Goal: Task Accomplishment & Management: Use online tool/utility

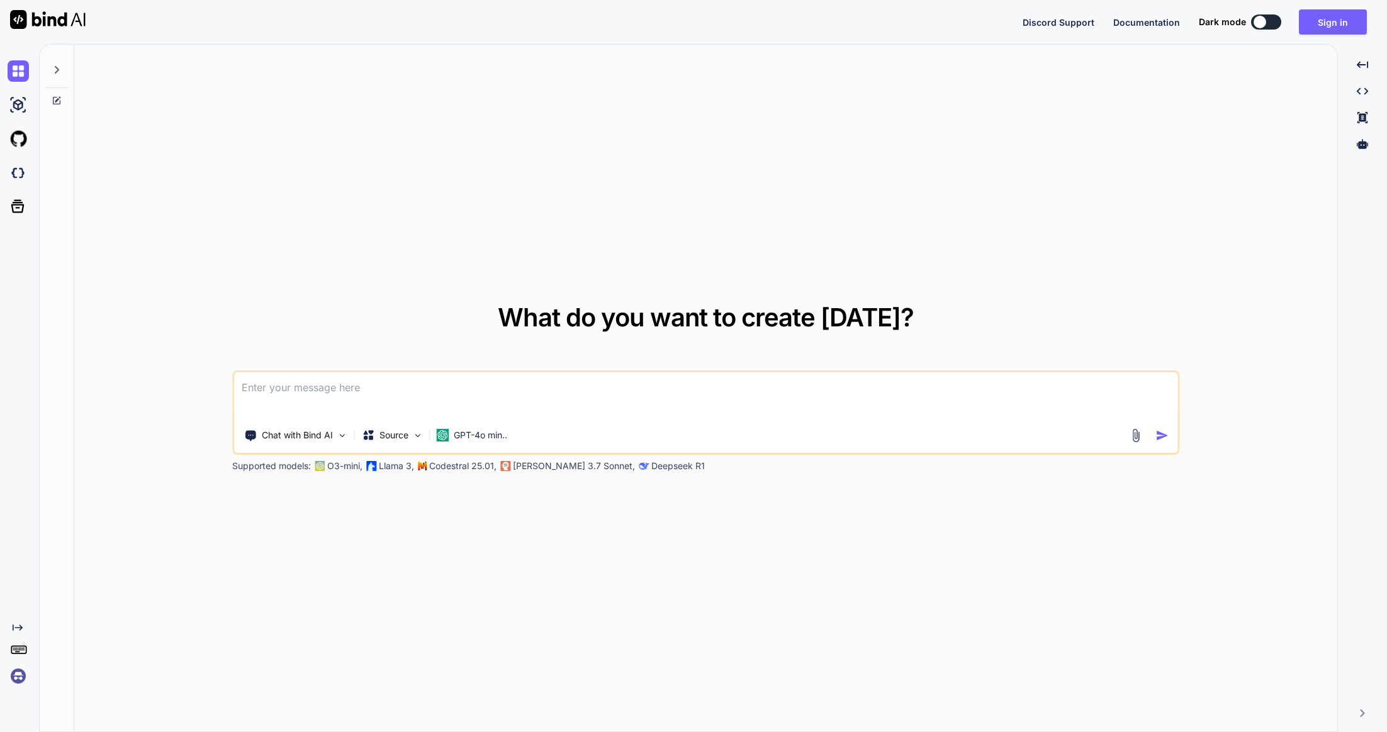
click at [1259, 11] on div "Discord Support Documentation Dark mode Sign in Created with Pixso." at bounding box center [1200, 21] width 354 height 25
click at [1262, 14] on button at bounding box center [1266, 21] width 30 height 15
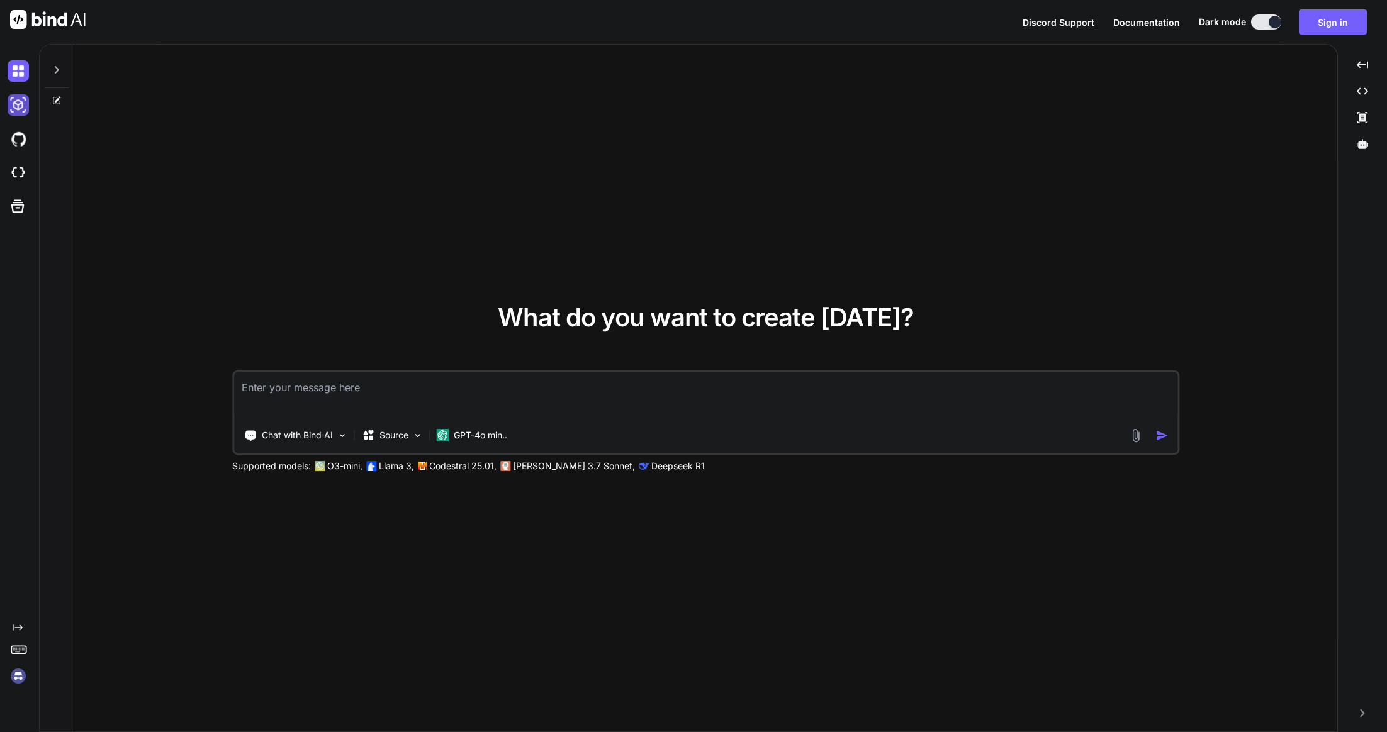
click at [16, 106] on img at bounding box center [18, 104] width 21 height 21
type textarea "x"
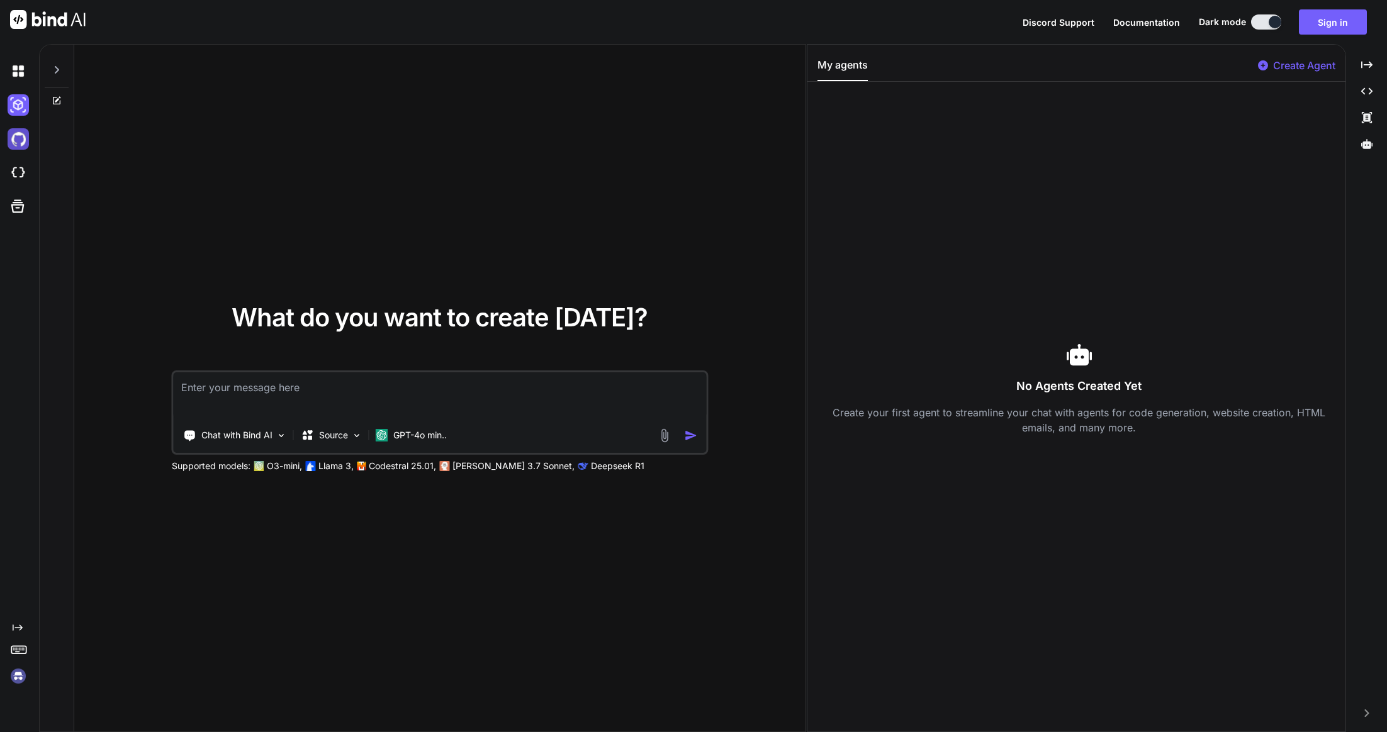
click at [13, 138] on img at bounding box center [18, 138] width 21 height 21
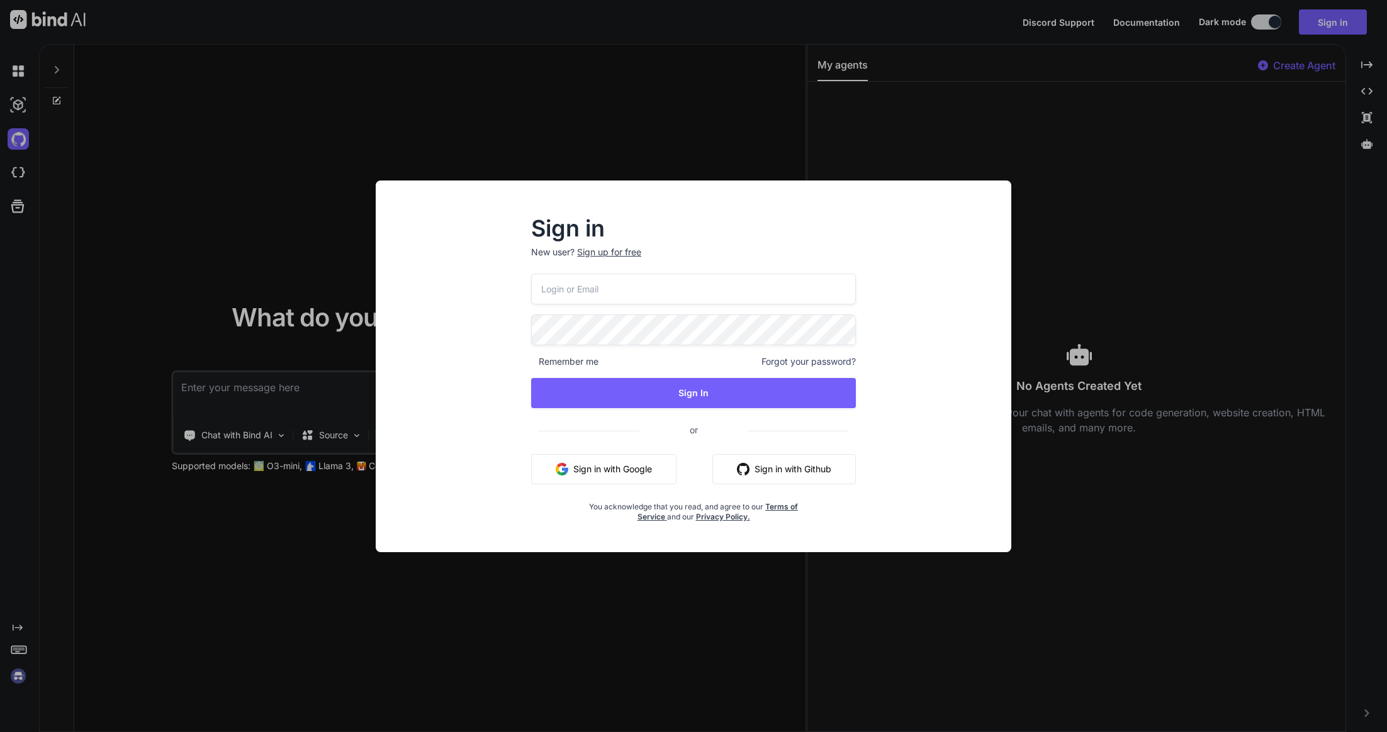
click at [17, 174] on div "Sign in New user? Sign up for free Remember me Forgot your password? Sign In or…" at bounding box center [693, 366] width 1387 height 732
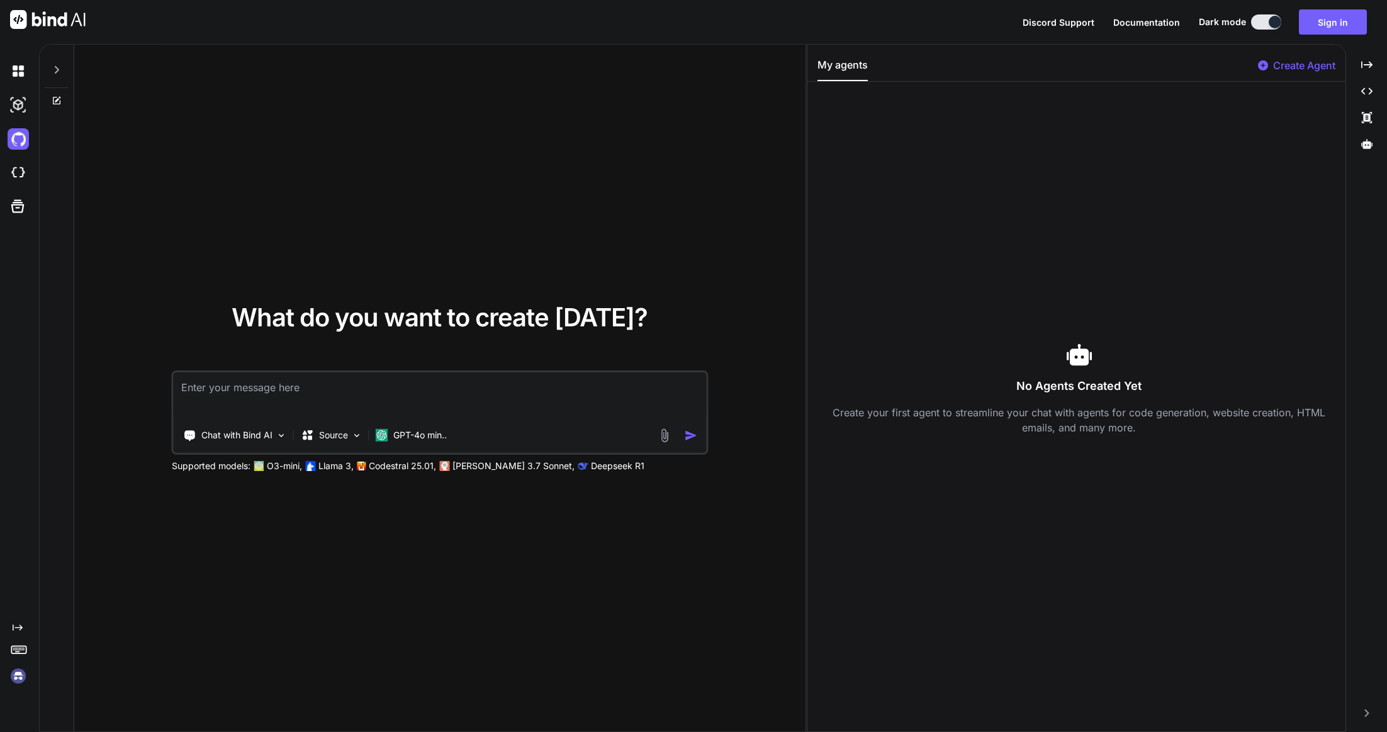
click at [17, 174] on img at bounding box center [18, 172] width 21 height 21
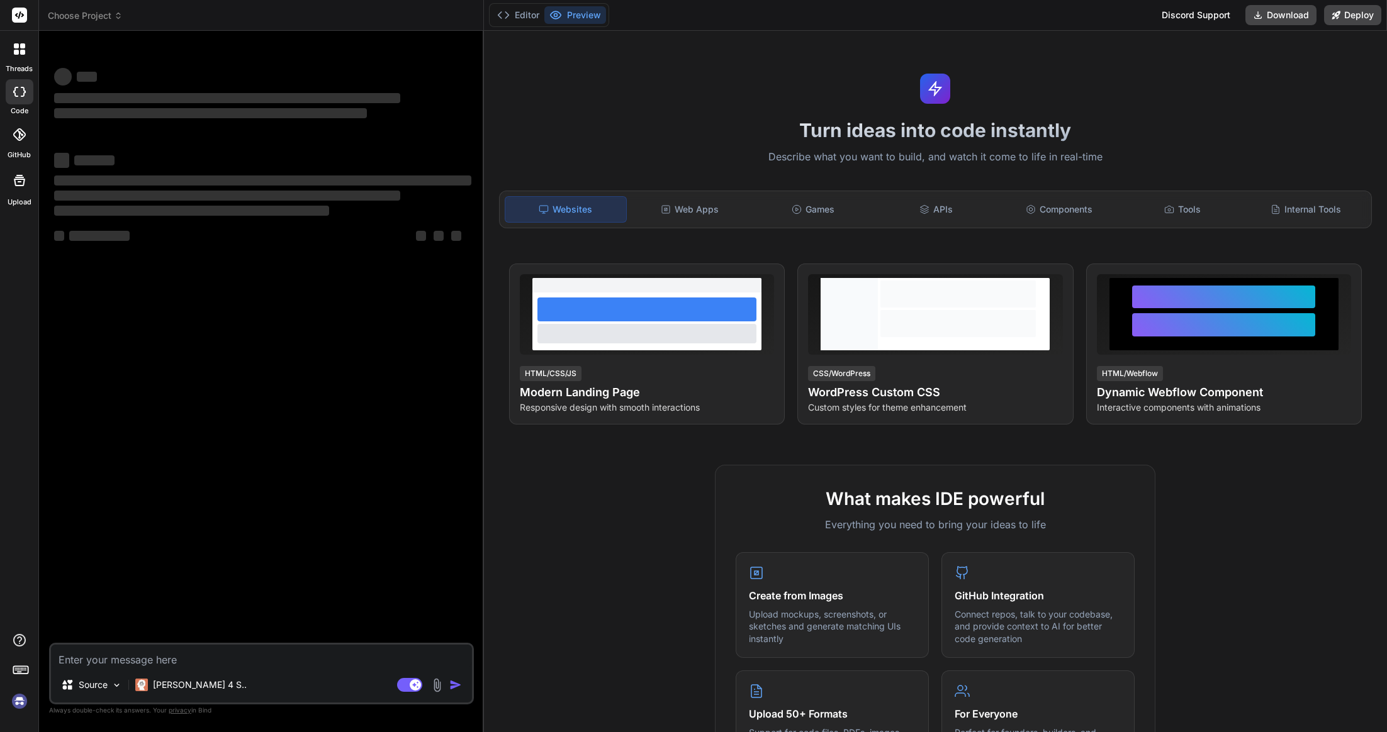
type textarea "x"
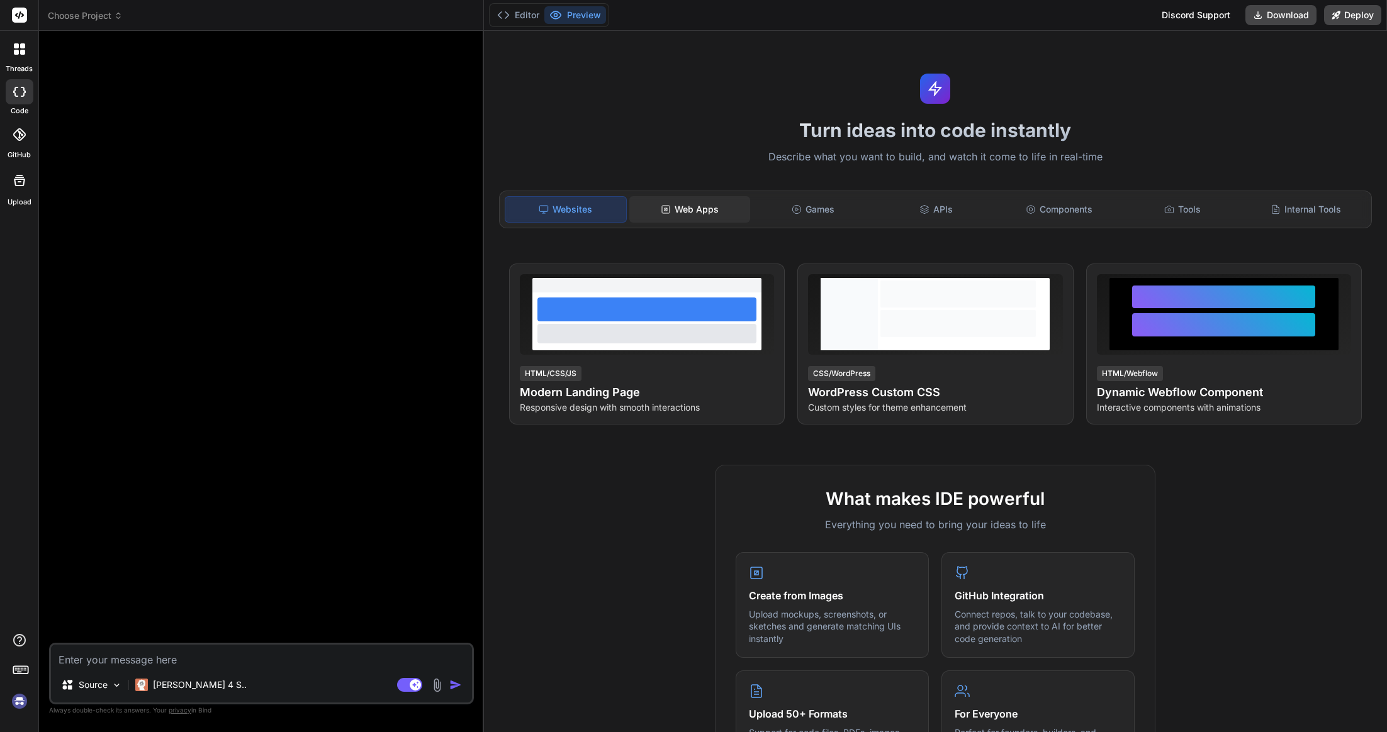
click at [708, 204] on div "Web Apps" at bounding box center [689, 209] width 121 height 26
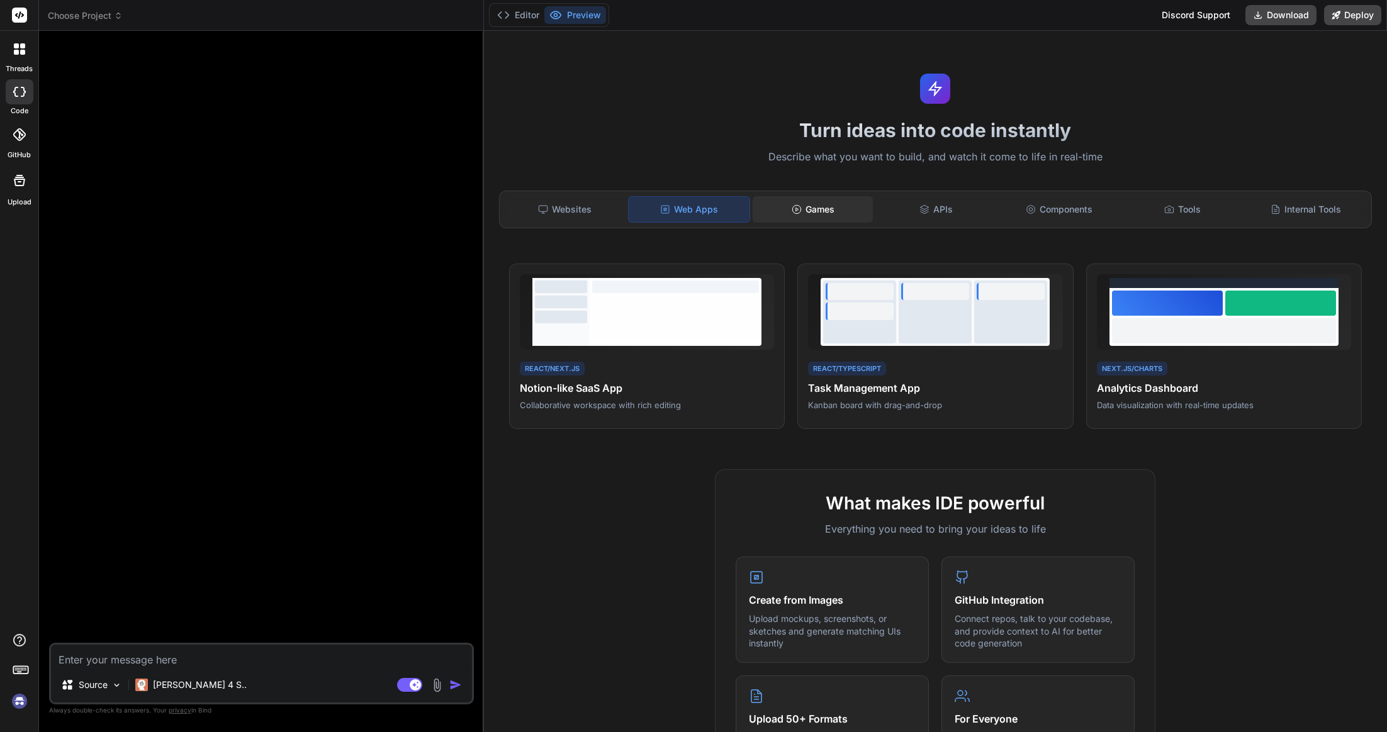
click at [795, 210] on icon at bounding box center [797, 210] width 10 height 10
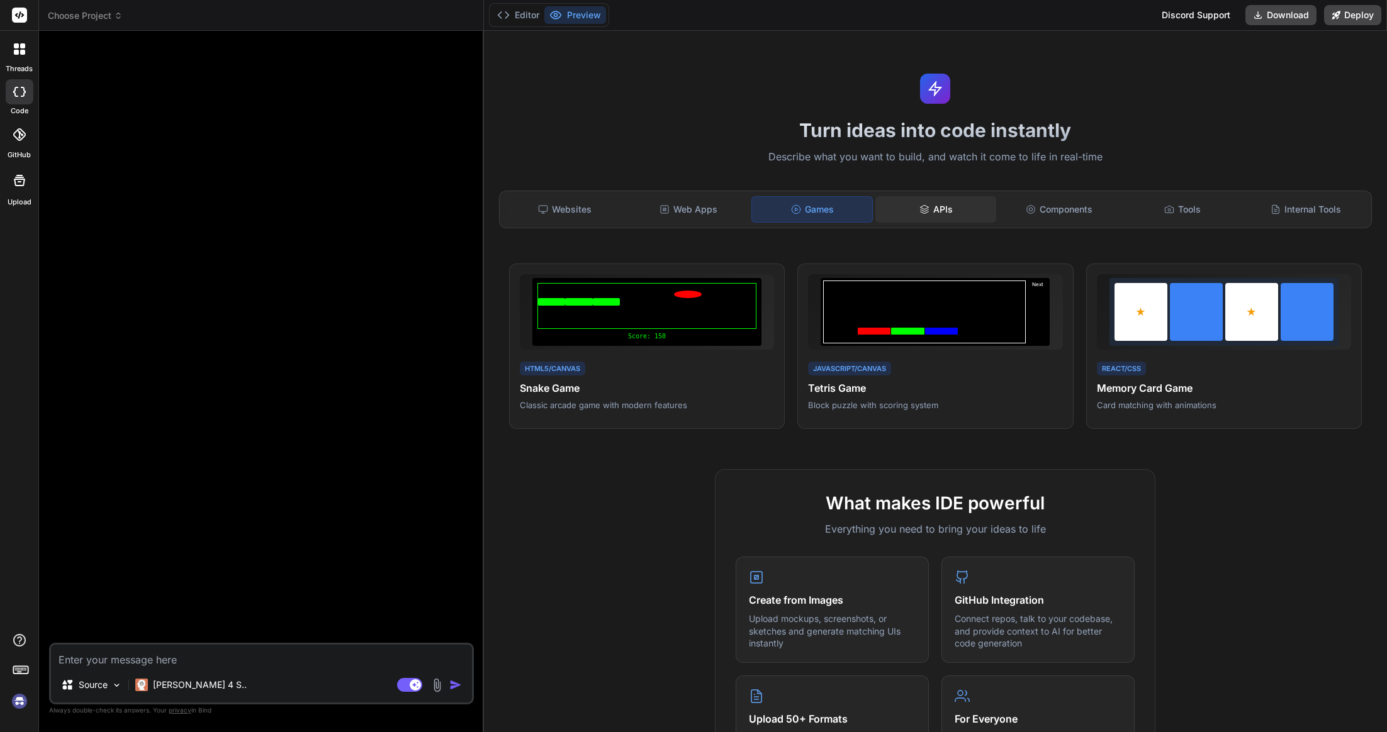
click at [936, 214] on div "APIs" at bounding box center [935, 209] width 121 height 26
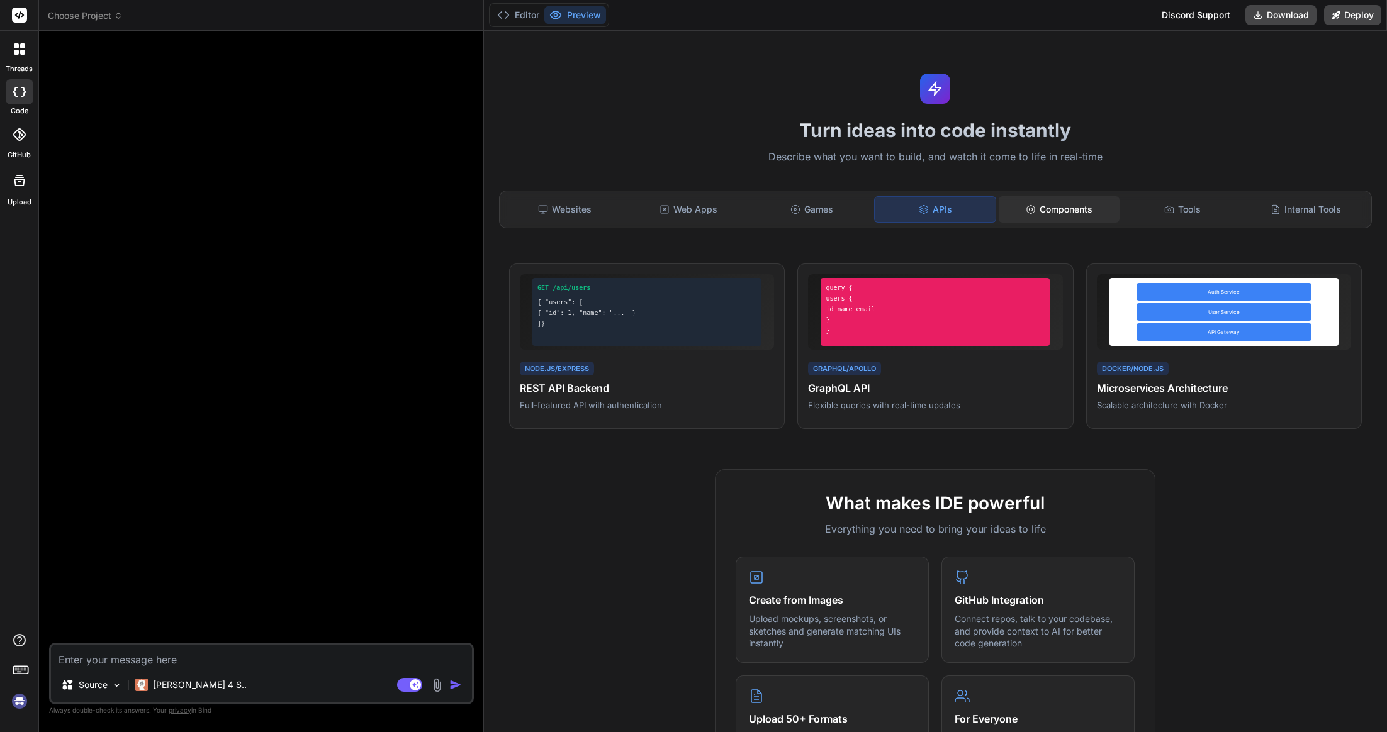
click at [1056, 216] on div "Components" at bounding box center [1059, 209] width 121 height 26
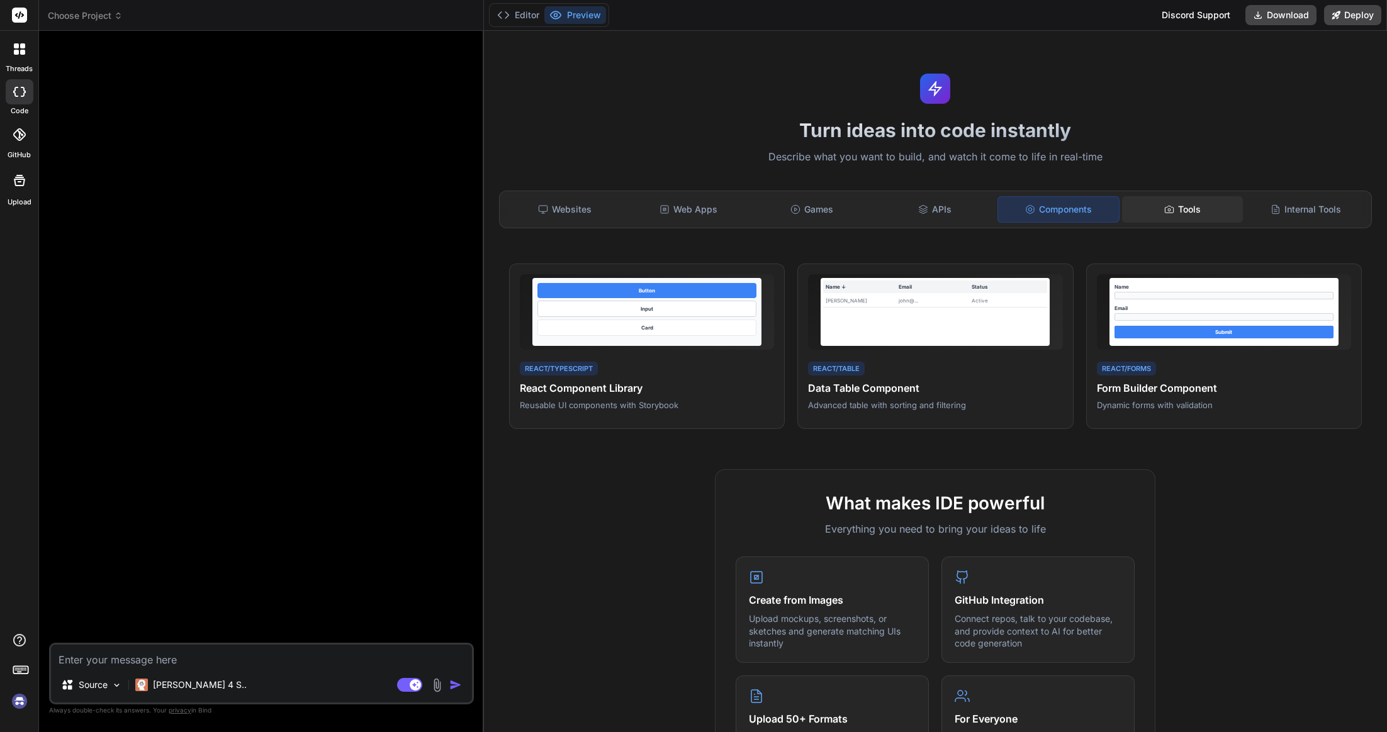
click at [1170, 218] on div "Tools" at bounding box center [1182, 209] width 121 height 26
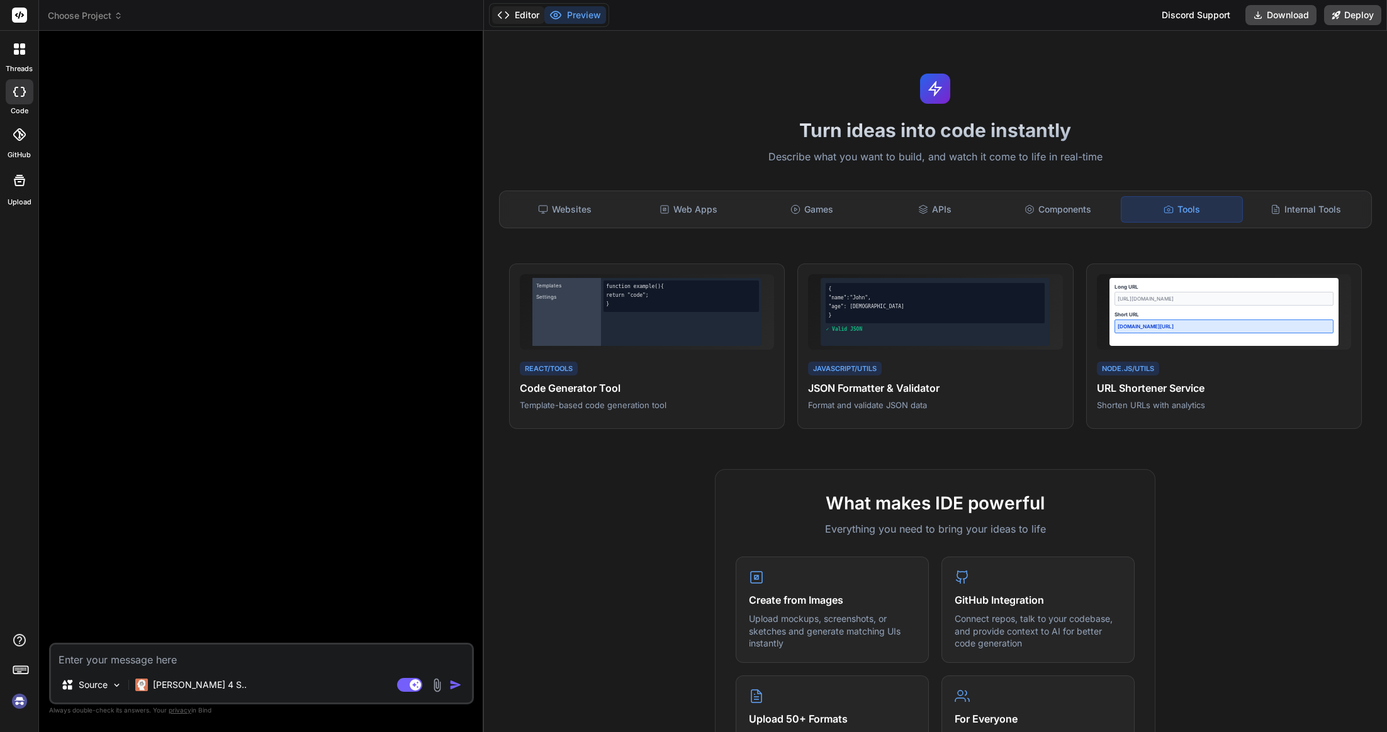
click at [527, 8] on button "Editor" at bounding box center [518, 15] width 52 height 18
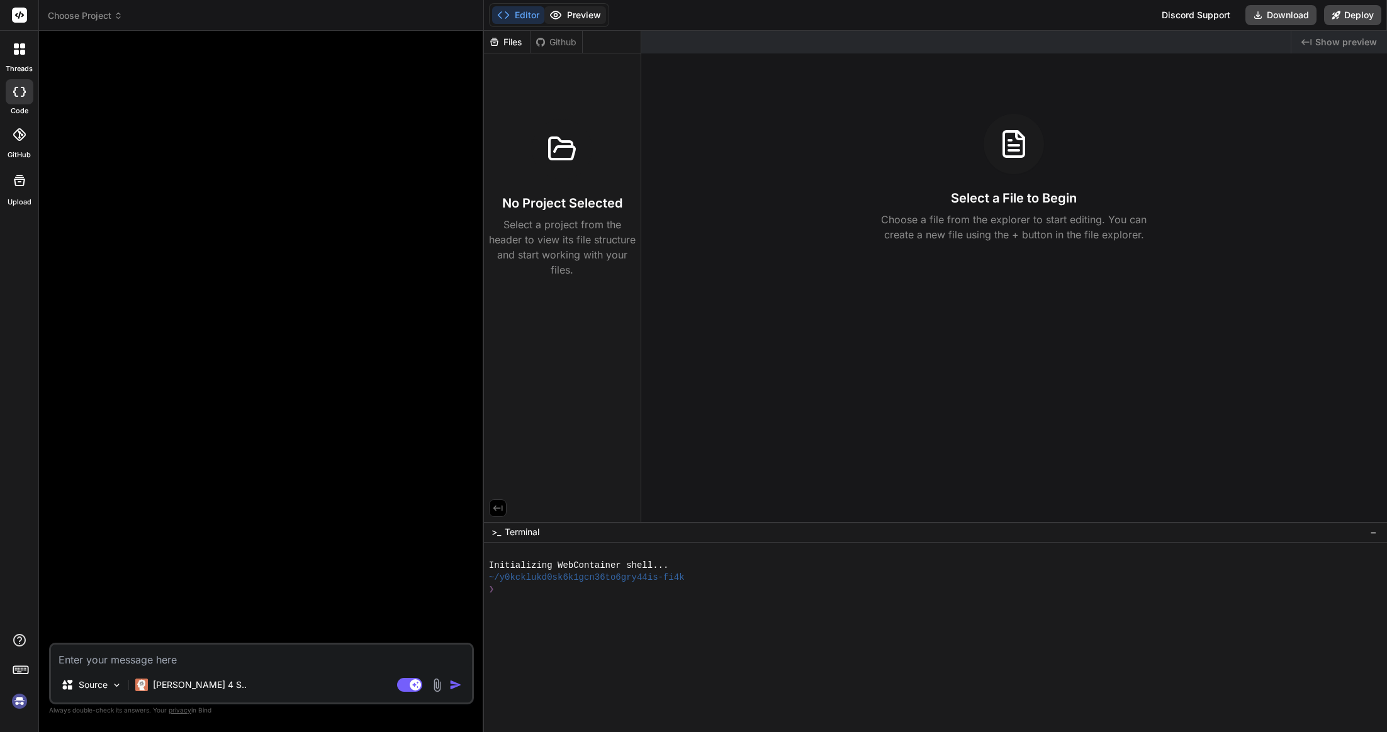
click at [563, 11] on button "Preview" at bounding box center [575, 15] width 62 height 18
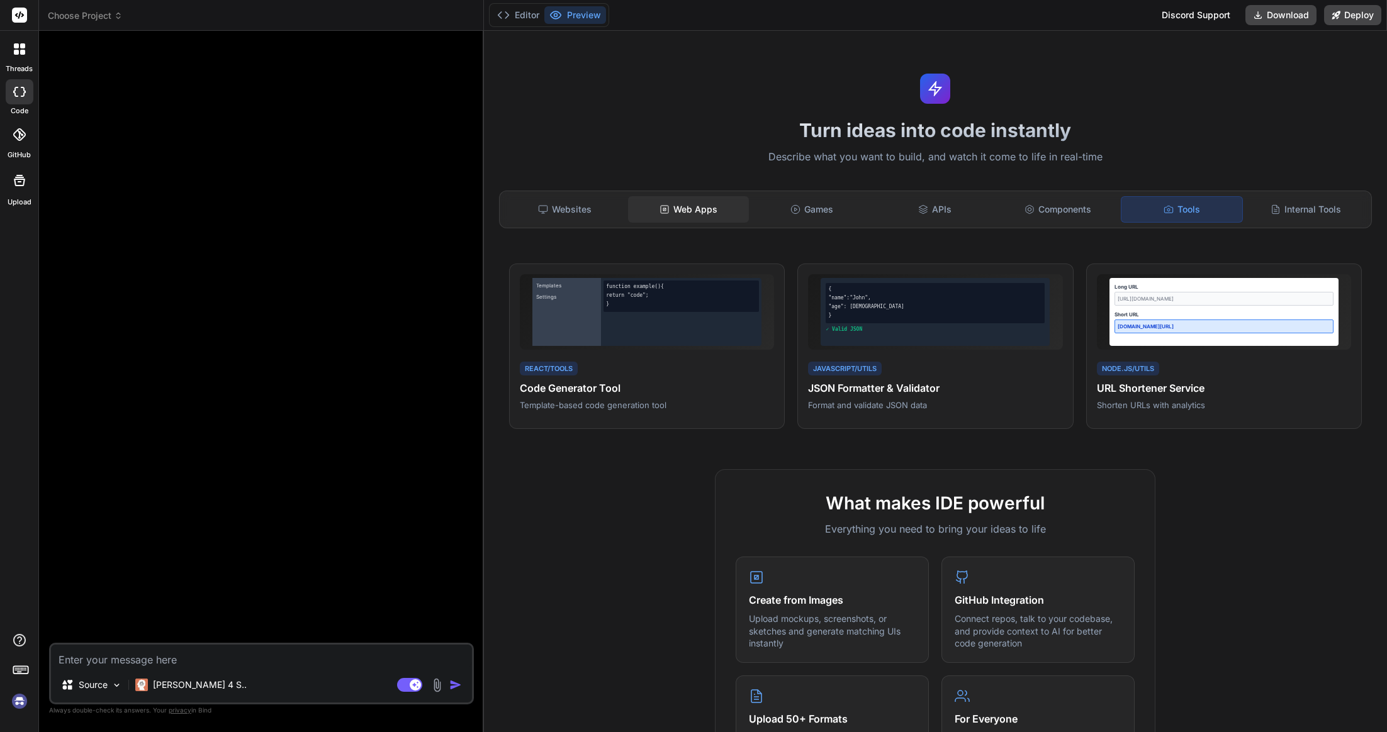
click at [667, 210] on icon at bounding box center [664, 210] width 10 height 10
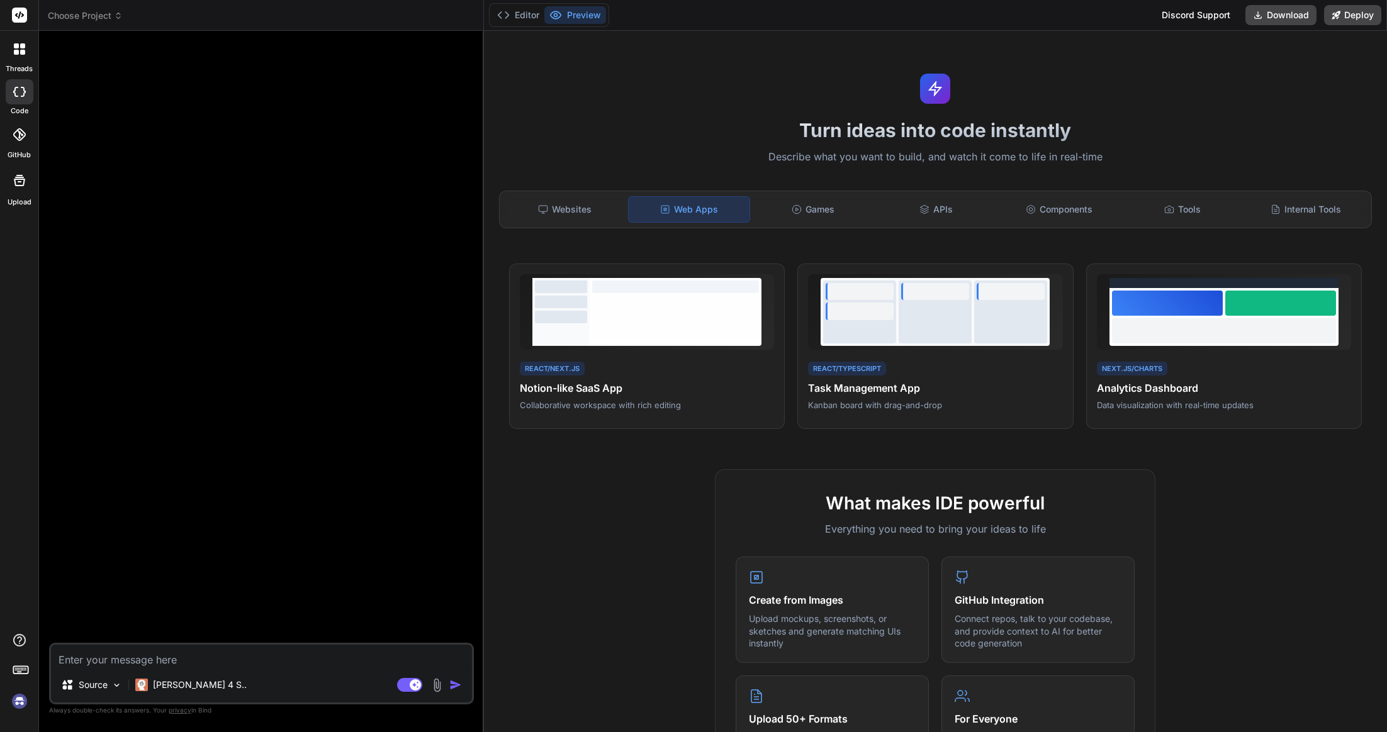
click at [534, 4] on div "Editor Preview" at bounding box center [549, 15] width 120 height 24
click at [531, 16] on button "Editor" at bounding box center [518, 15] width 52 height 18
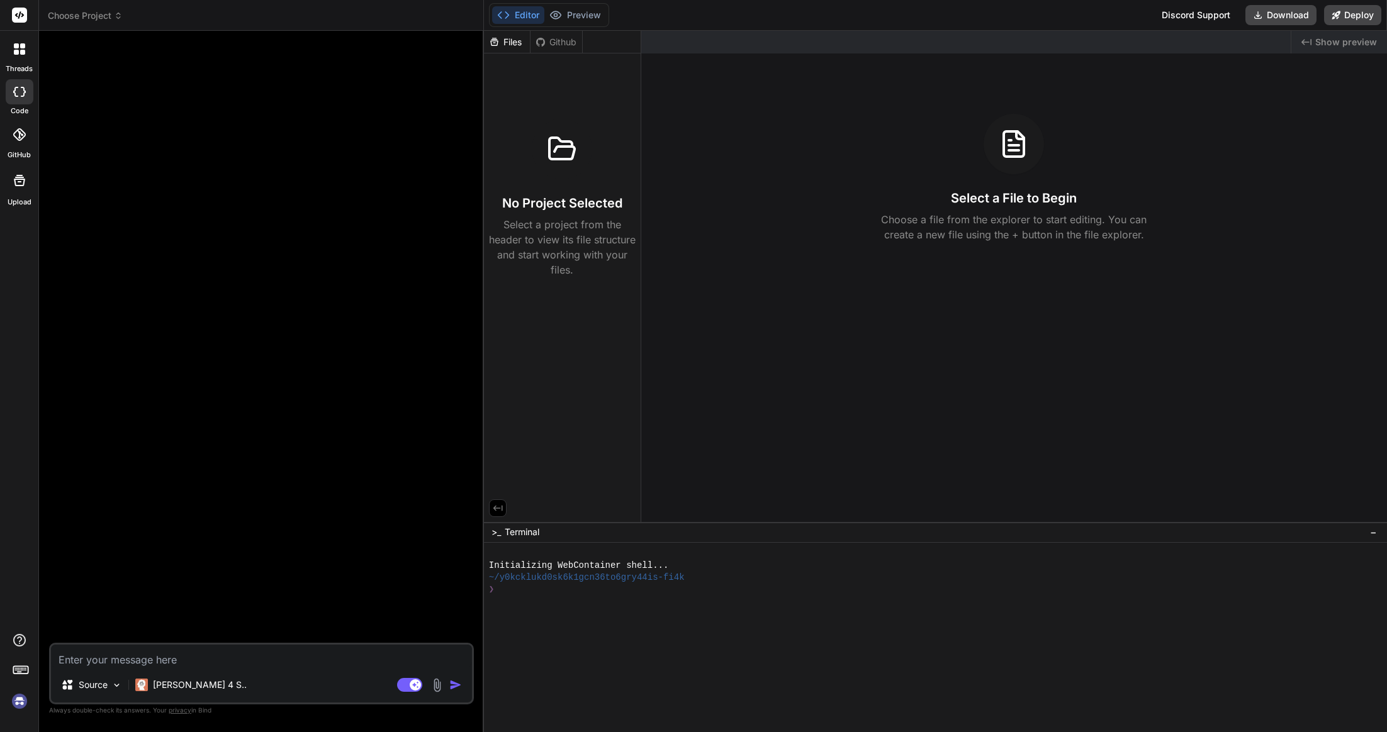
click at [17, 187] on icon at bounding box center [19, 180] width 15 height 15
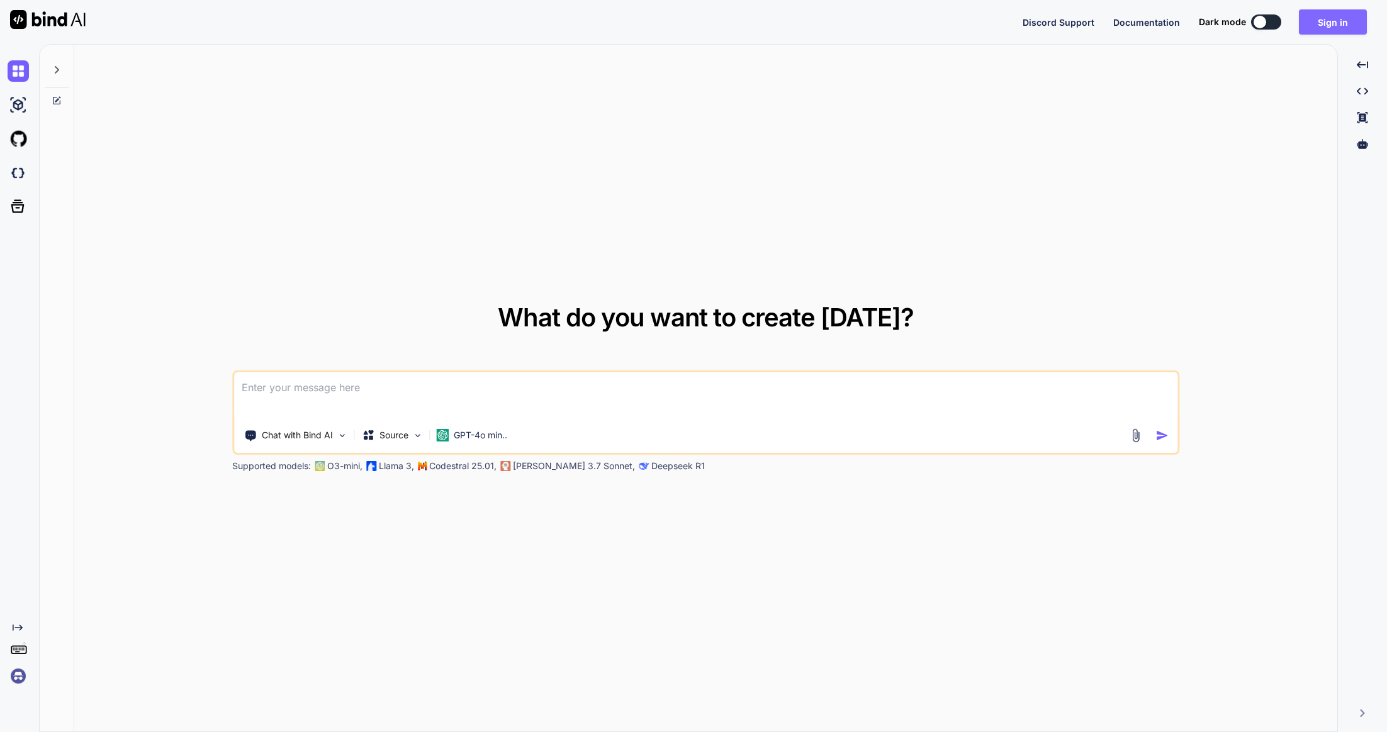
click at [1334, 14] on button "Sign in" at bounding box center [1333, 21] width 68 height 25
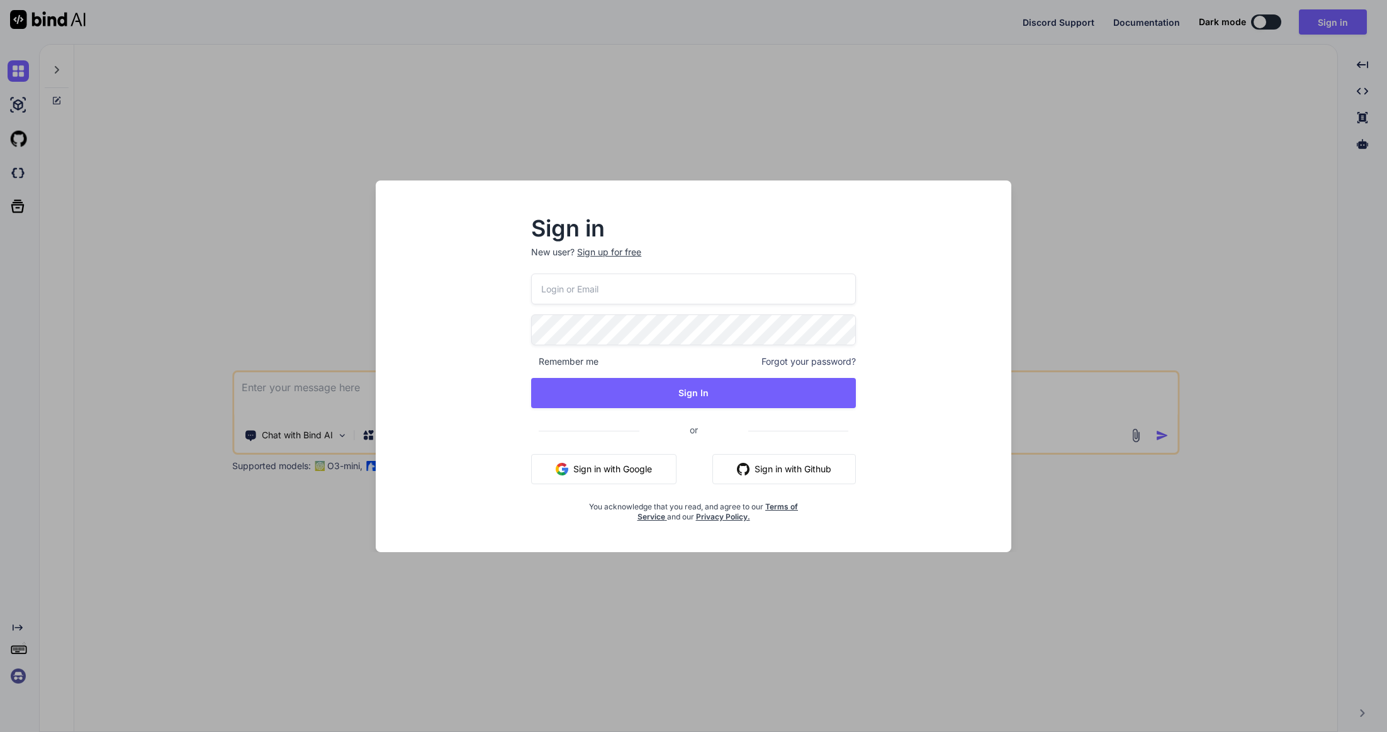
click at [634, 466] on button "Sign in with Google" at bounding box center [603, 469] width 145 height 30
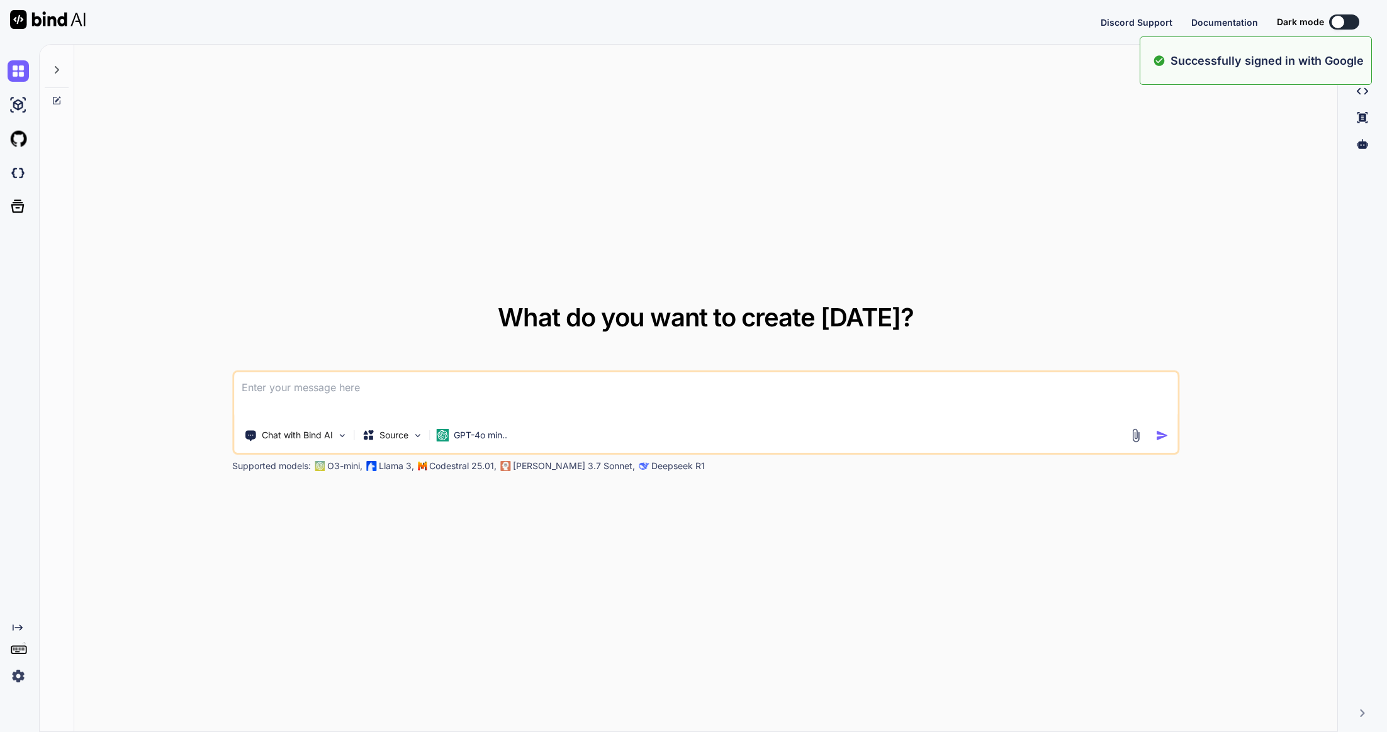
click at [1340, 23] on div at bounding box center [1338, 22] width 13 height 13
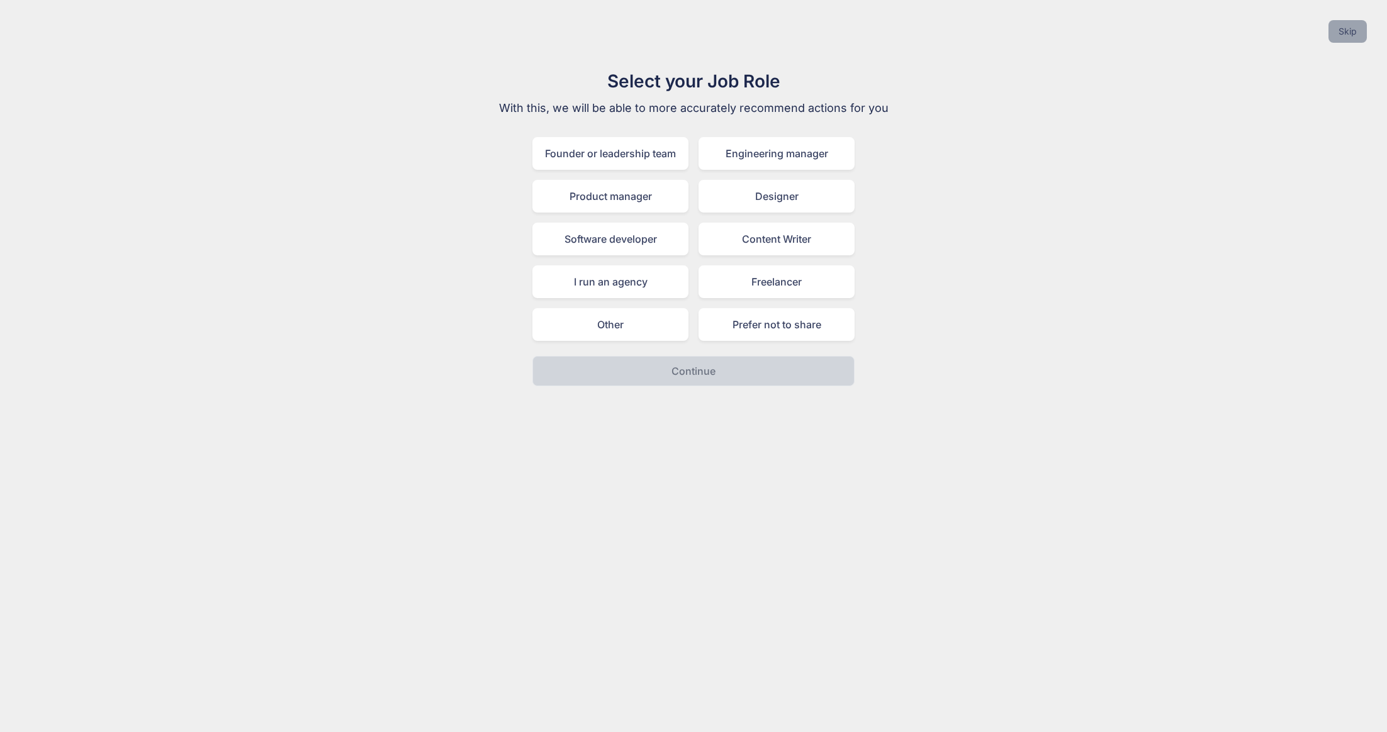
click at [1352, 35] on button "Skip" at bounding box center [1347, 31] width 38 height 23
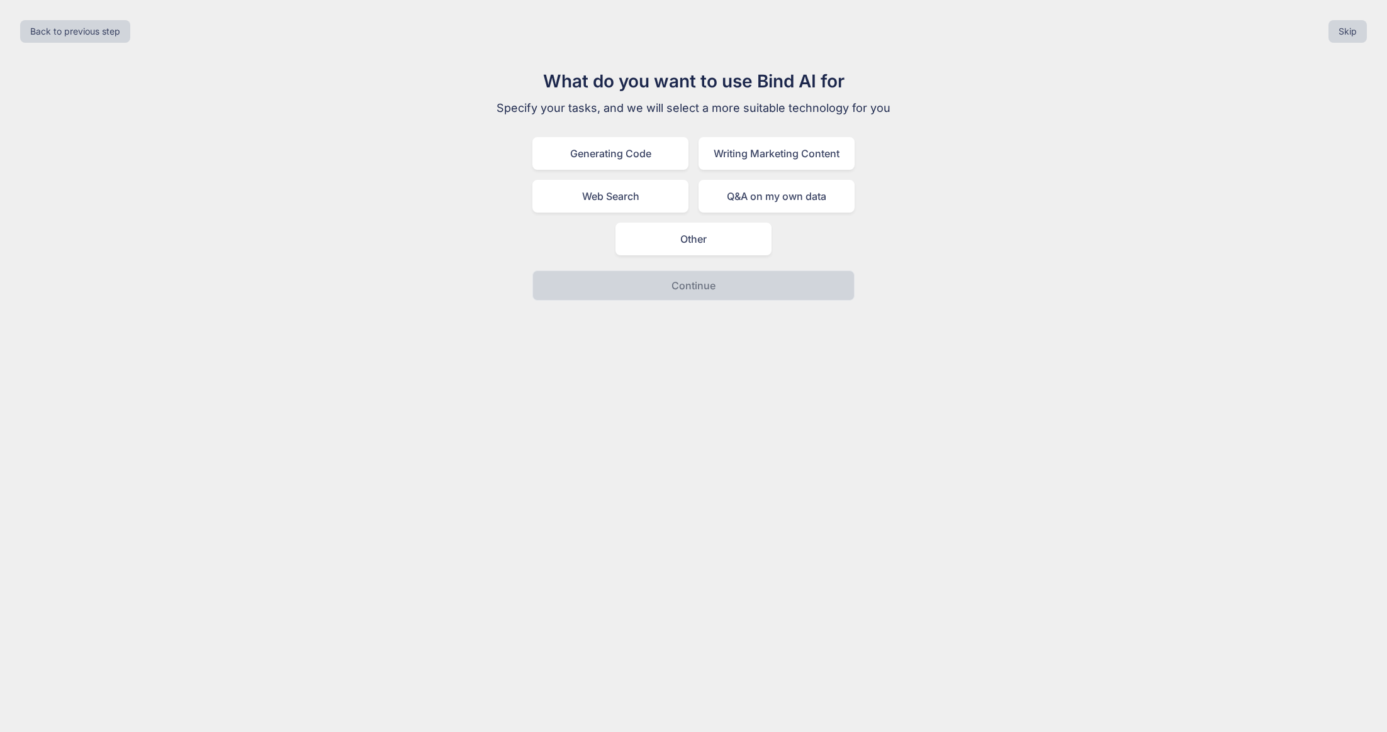
click at [1325, 41] on div "Back to previous step Skip" at bounding box center [693, 31] width 1367 height 43
click at [1337, 36] on button "Skip" at bounding box center [1347, 31] width 38 height 23
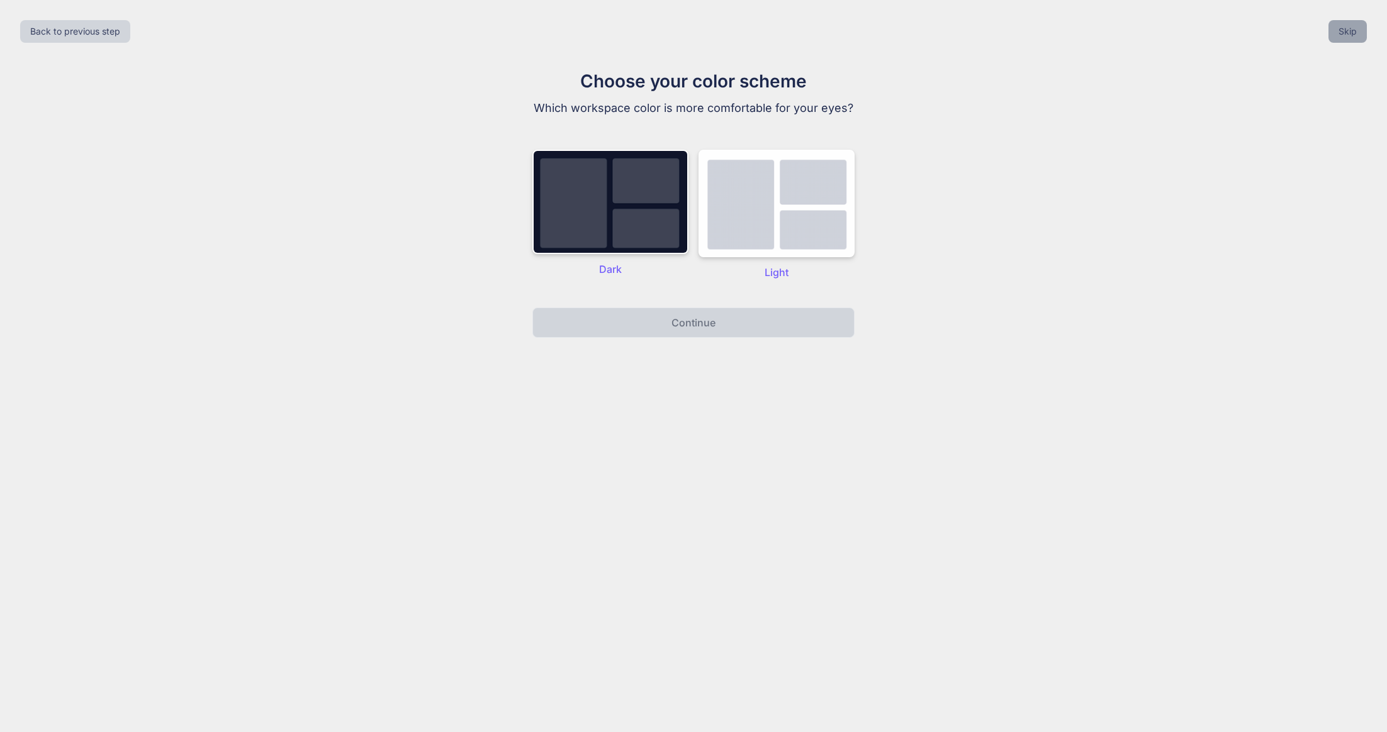
click at [1344, 33] on button "Skip" at bounding box center [1347, 31] width 38 height 23
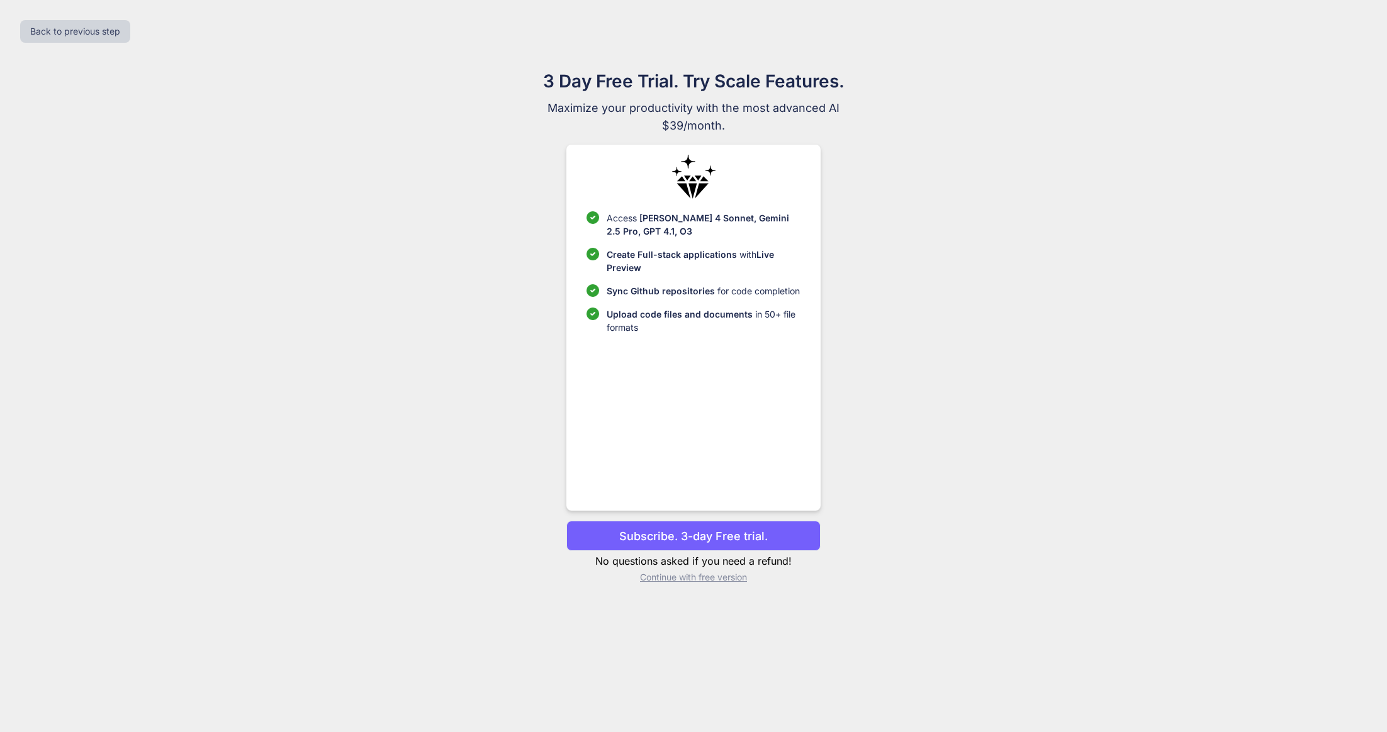
click at [736, 579] on p "Continue with free version" at bounding box center [693, 577] width 254 height 13
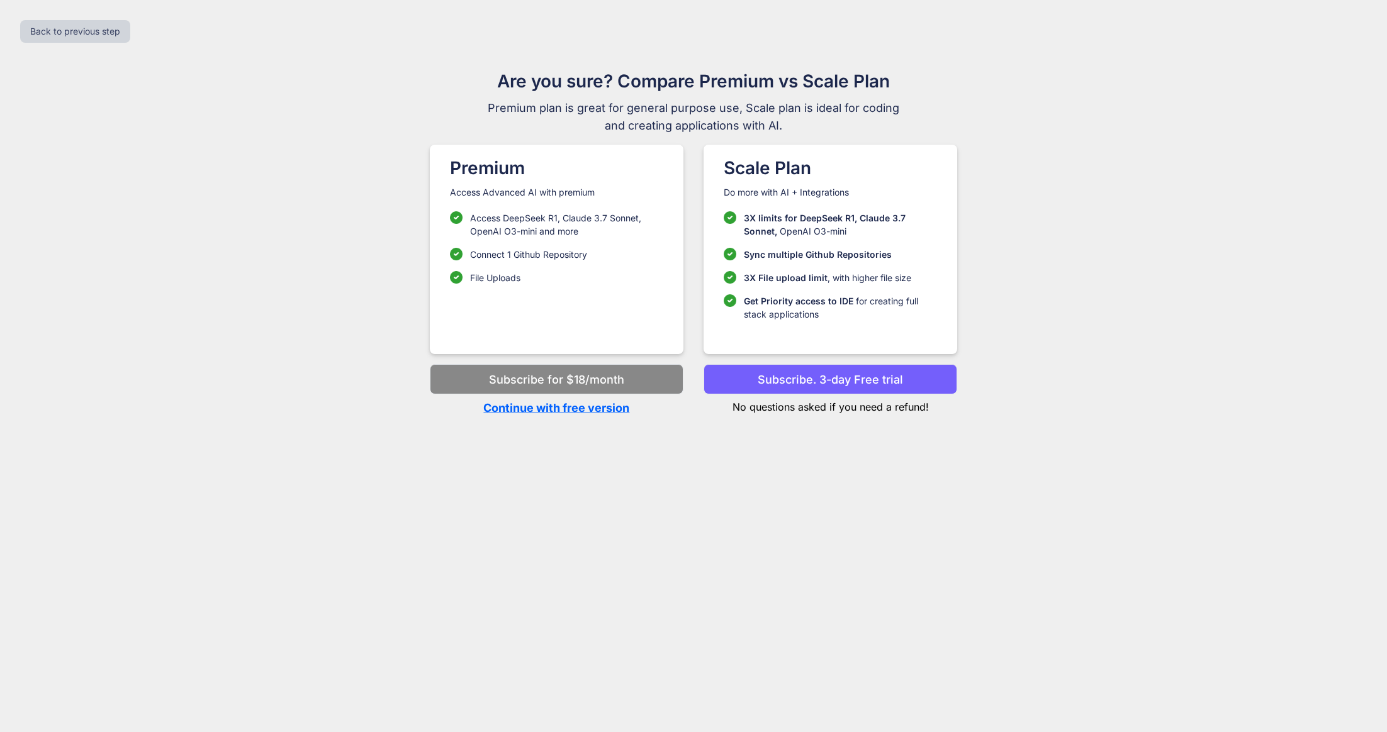
click at [590, 415] on p "Continue with free version" at bounding box center [557, 408] width 254 height 17
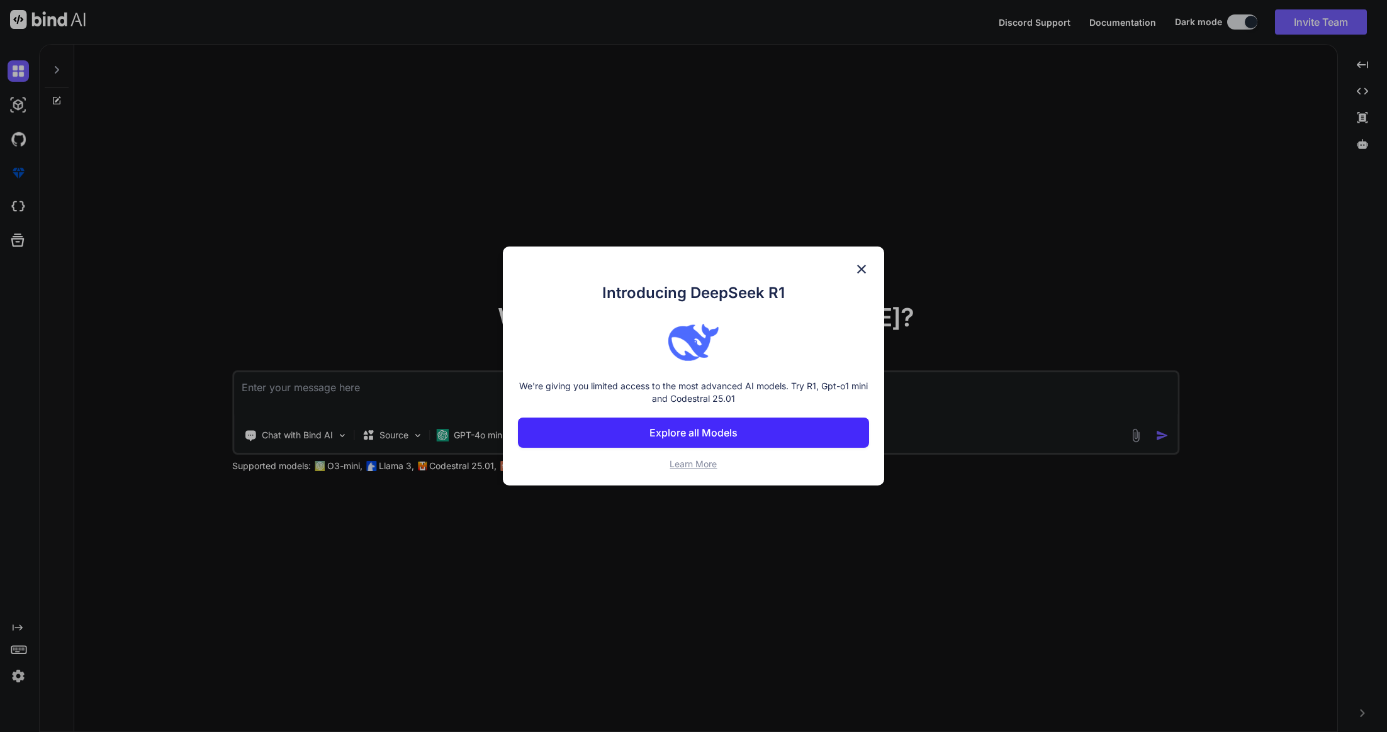
click at [864, 267] on img at bounding box center [861, 269] width 15 height 15
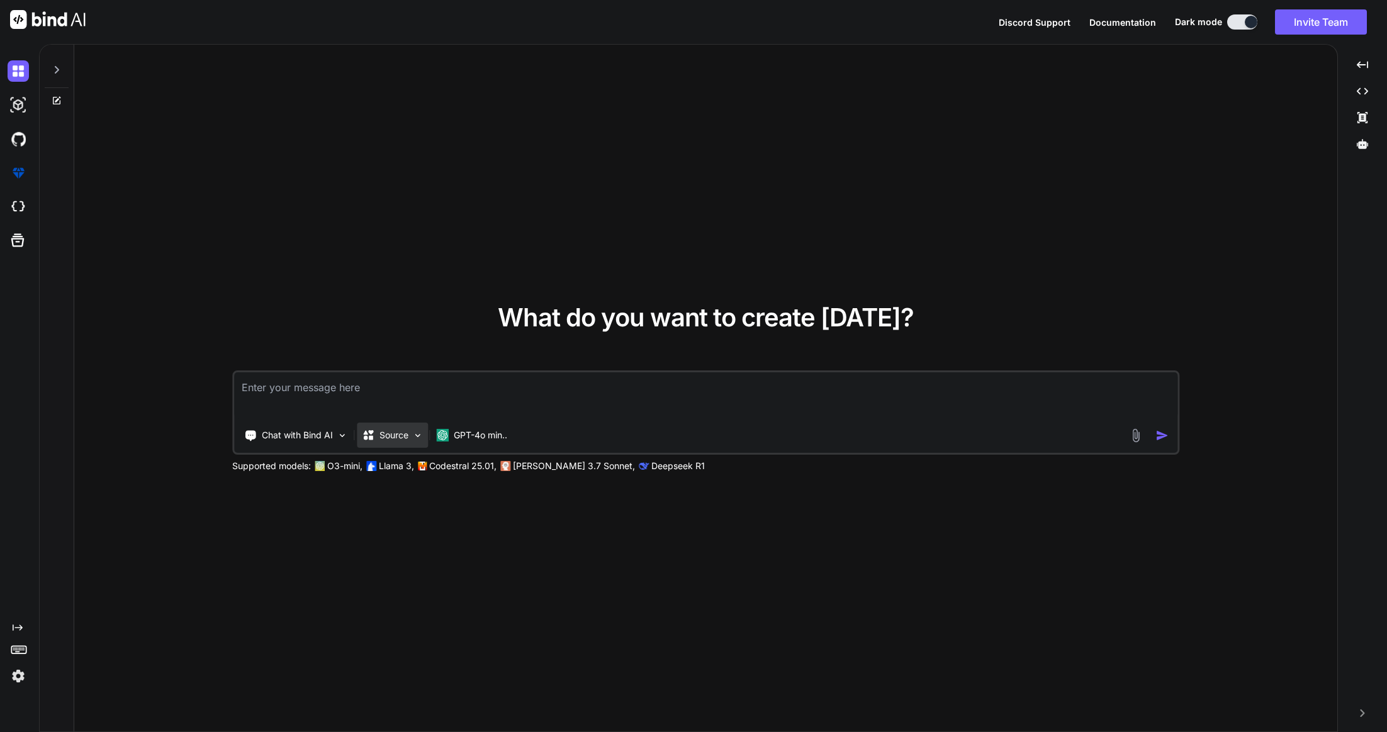
drag, startPoint x: 597, startPoint y: 384, endPoint x: 398, endPoint y: 433, distance: 204.8
click at [398, 433] on p "Source" at bounding box center [393, 435] width 29 height 13
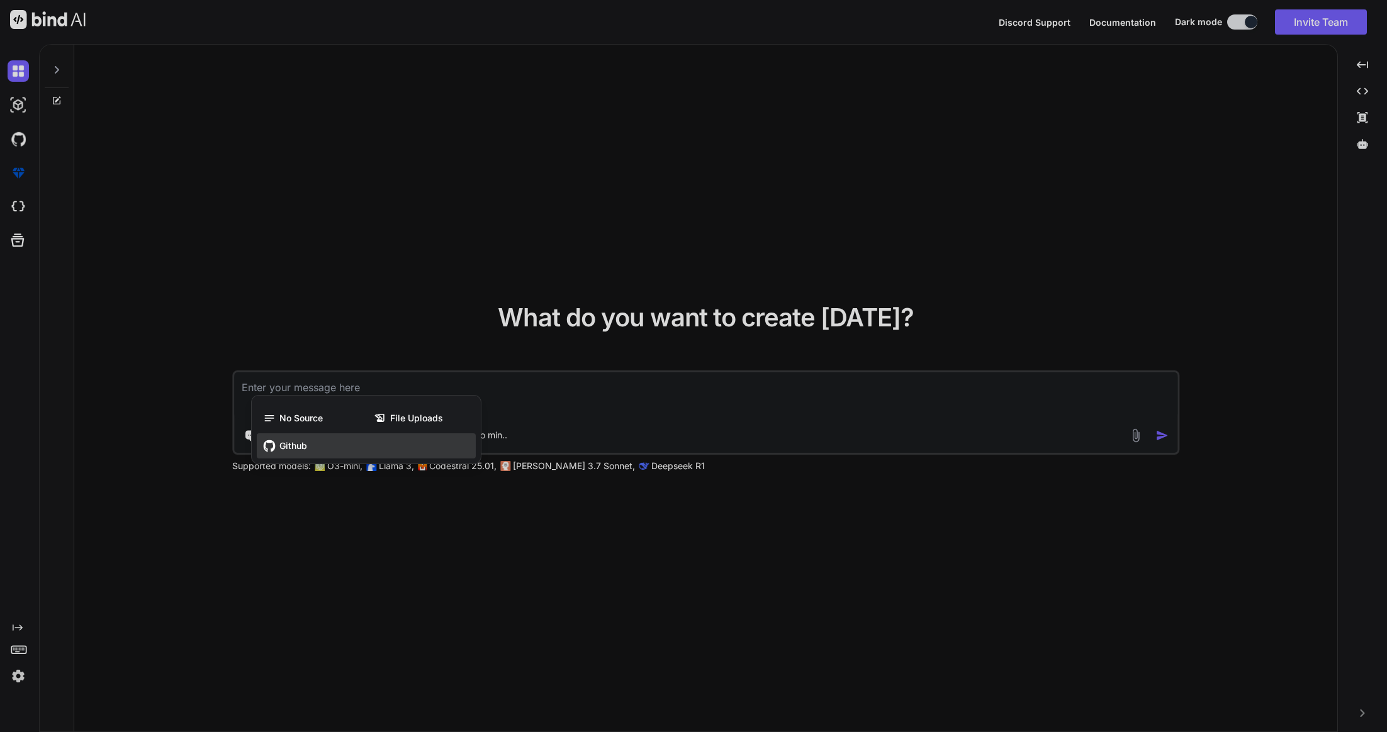
click at [289, 449] on span "Github" at bounding box center [293, 446] width 28 height 13
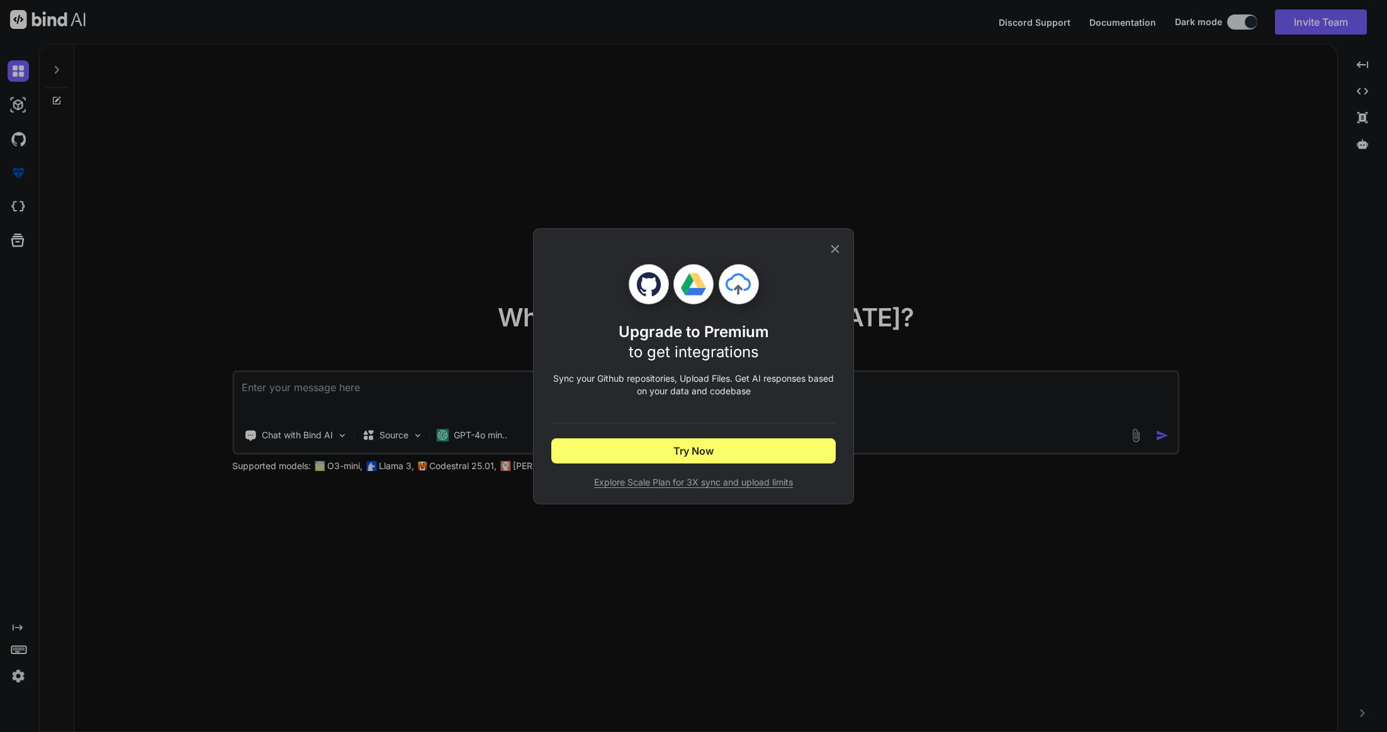
click at [833, 246] on icon at bounding box center [835, 249] width 14 height 14
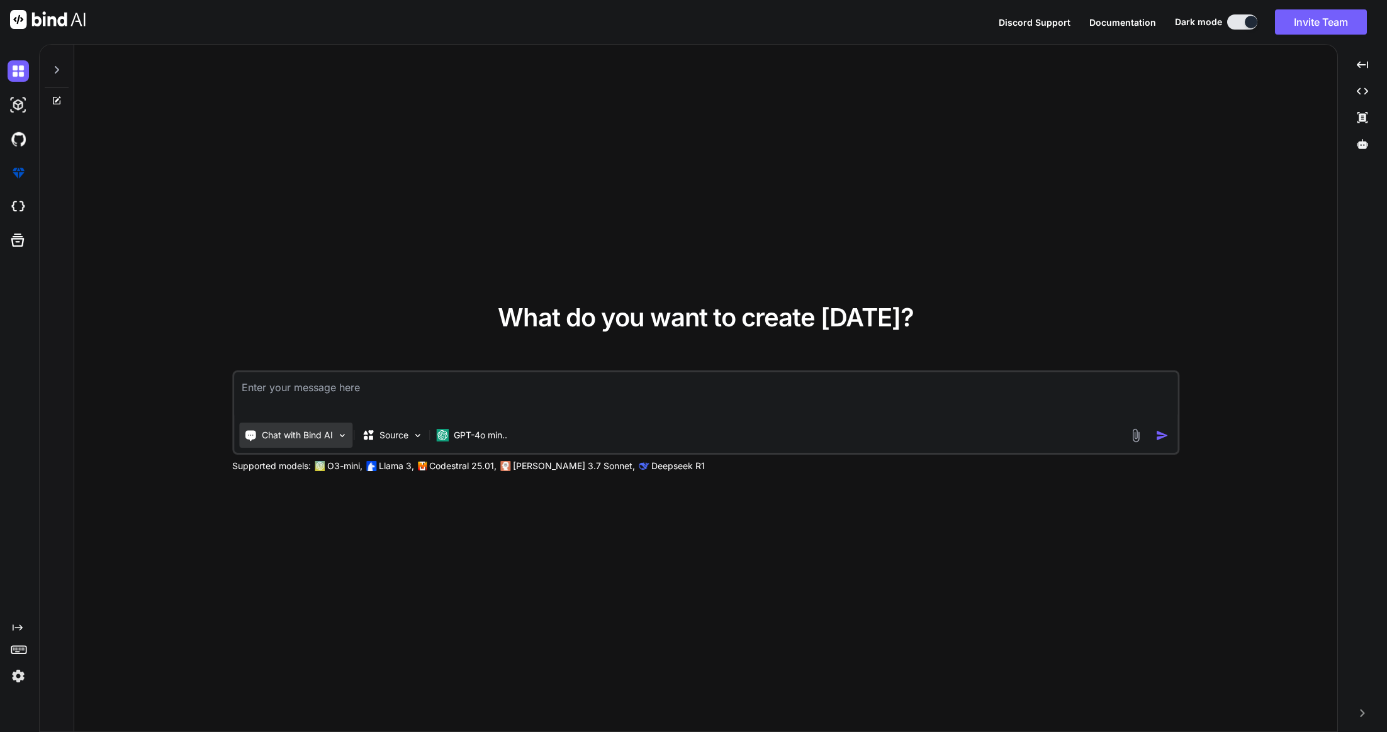
click at [311, 435] on p "Chat with Bind AI" at bounding box center [297, 435] width 71 height 13
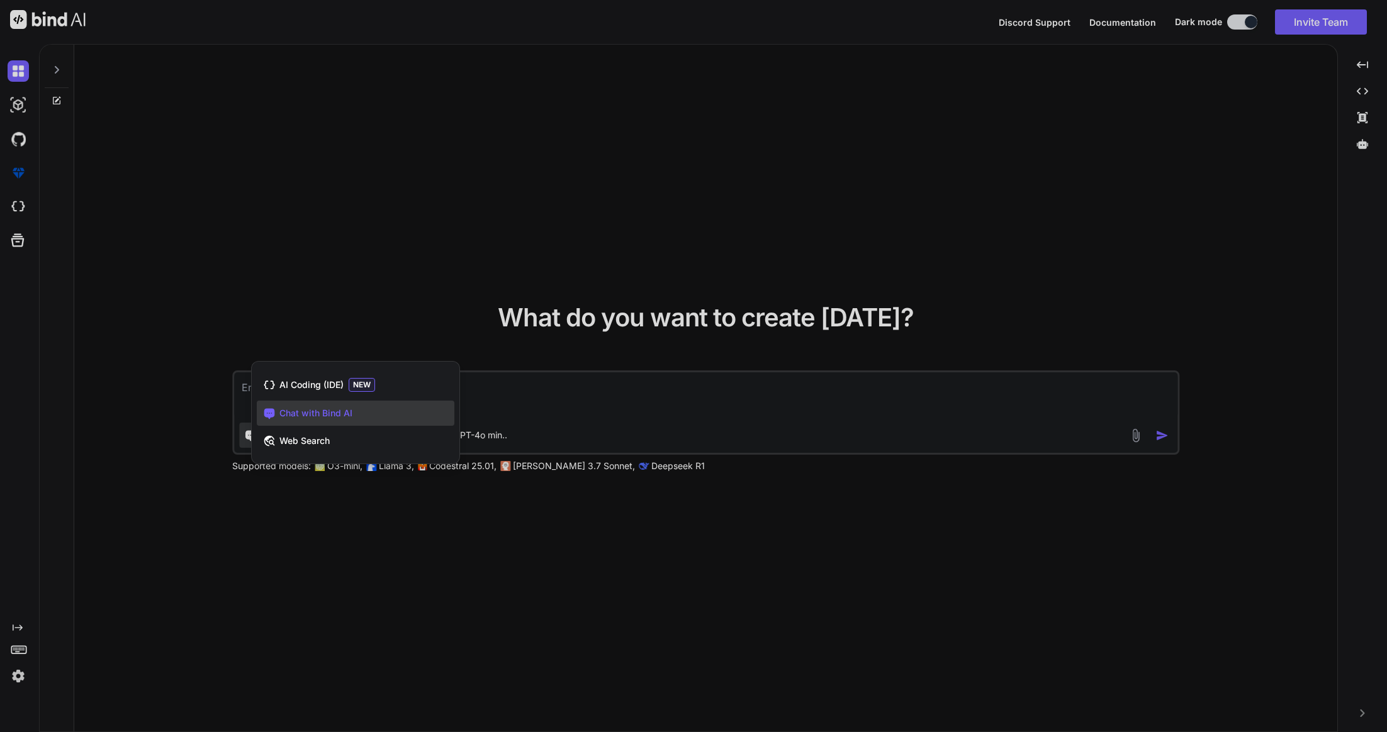
click at [412, 329] on div at bounding box center [693, 366] width 1387 height 732
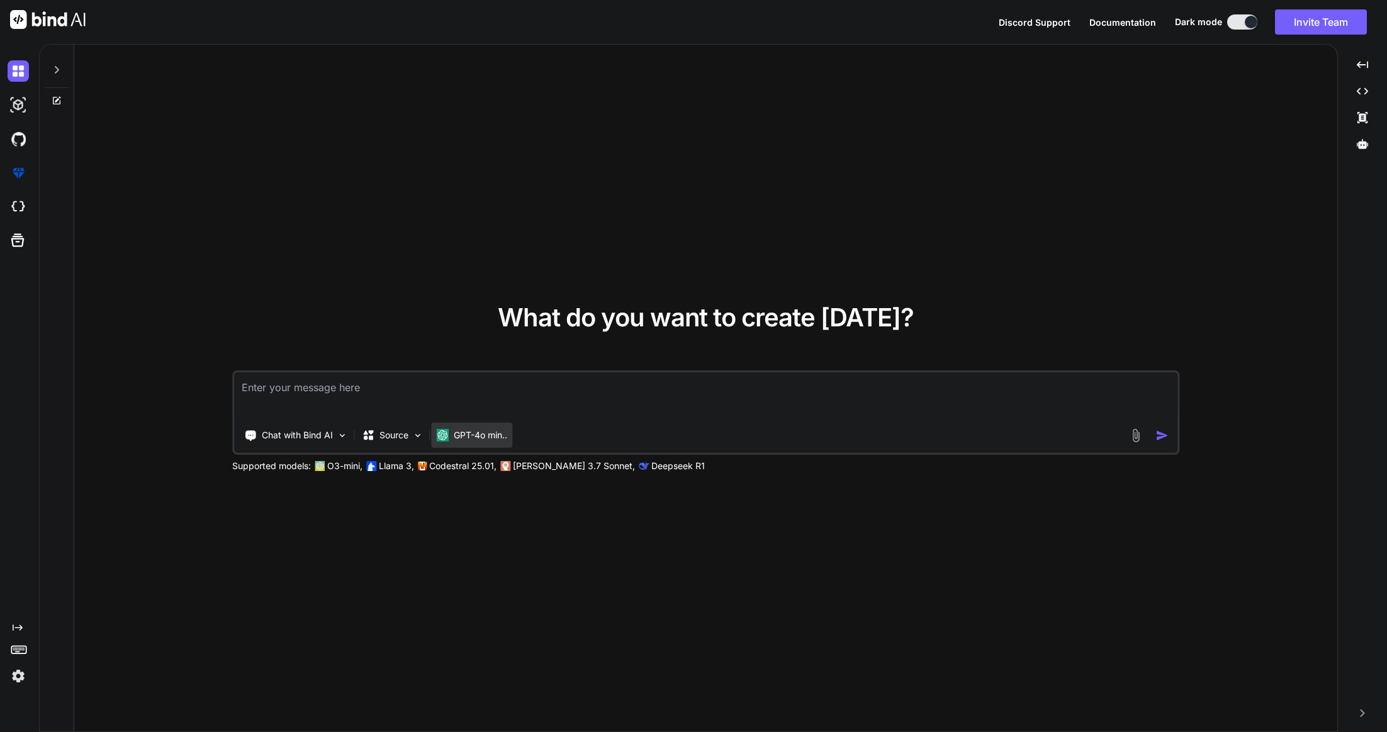
click at [478, 438] on p "GPT-4o min.." at bounding box center [480, 435] width 53 height 13
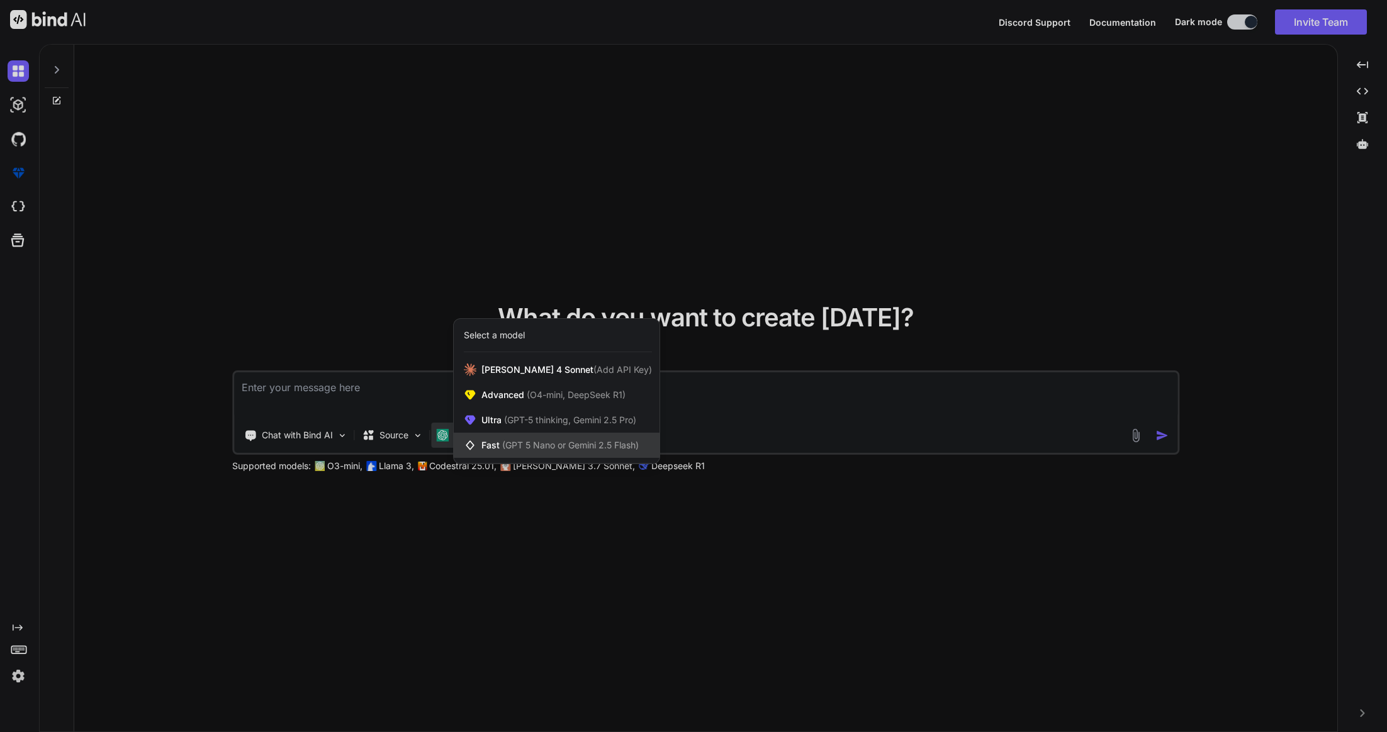
click at [551, 446] on span "(GPT 5 Nano or Gemini 2.5 Flash)" at bounding box center [570, 445] width 137 height 11
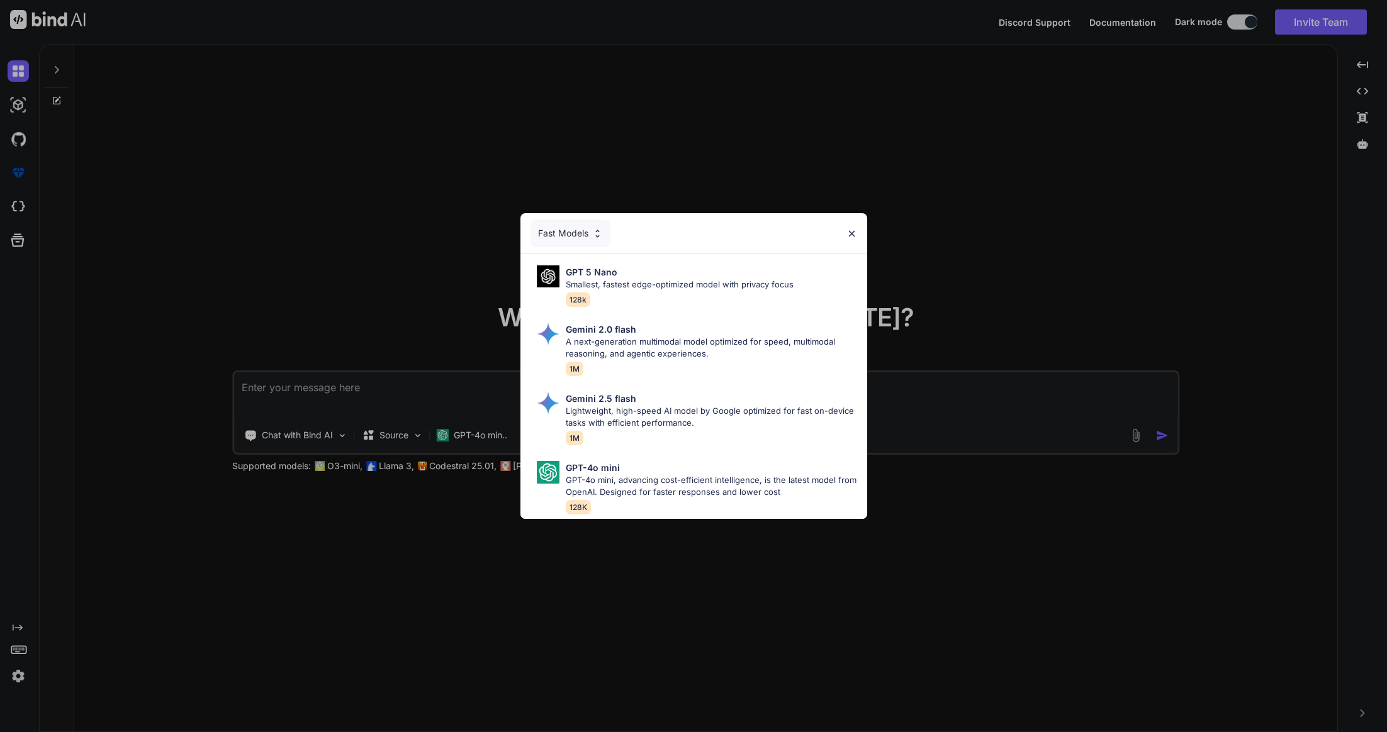
click at [851, 228] on img at bounding box center [851, 233] width 11 height 11
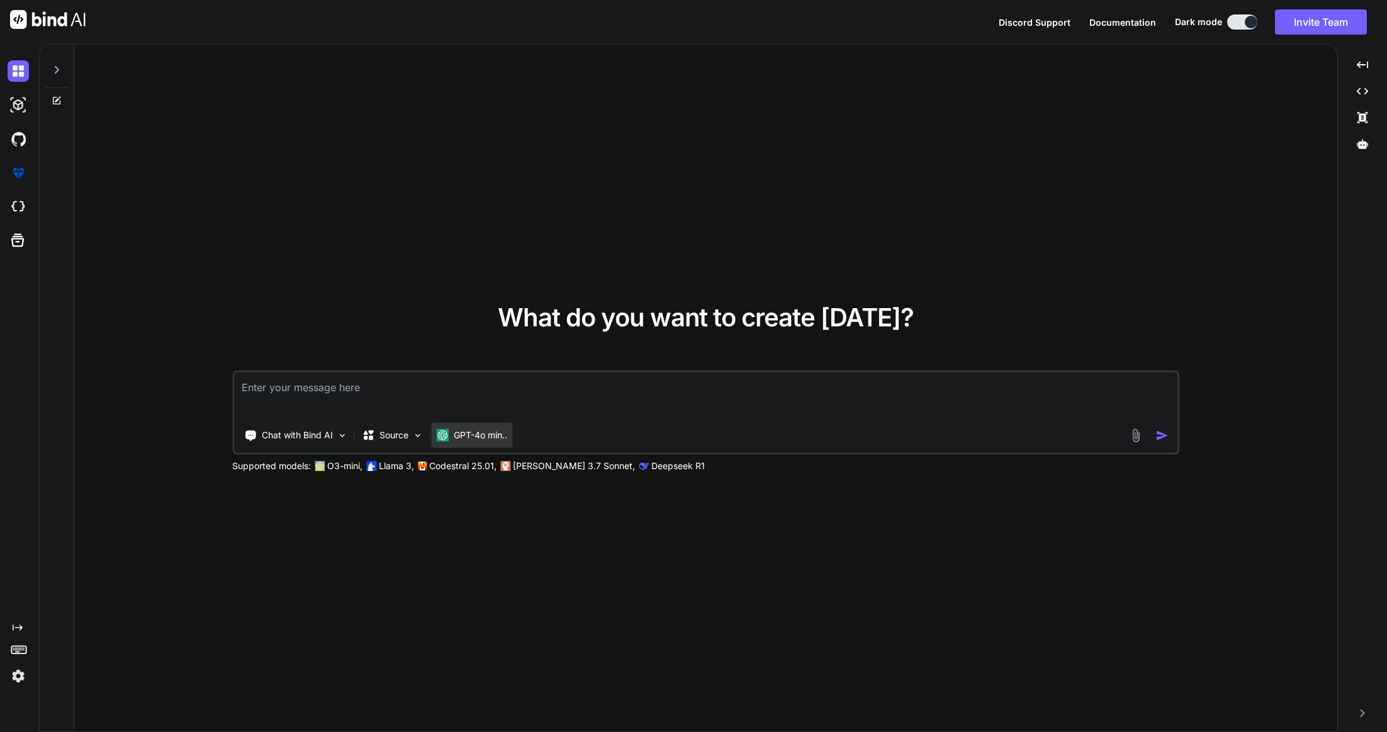
click at [486, 435] on p "GPT-4o min.." at bounding box center [480, 435] width 53 height 13
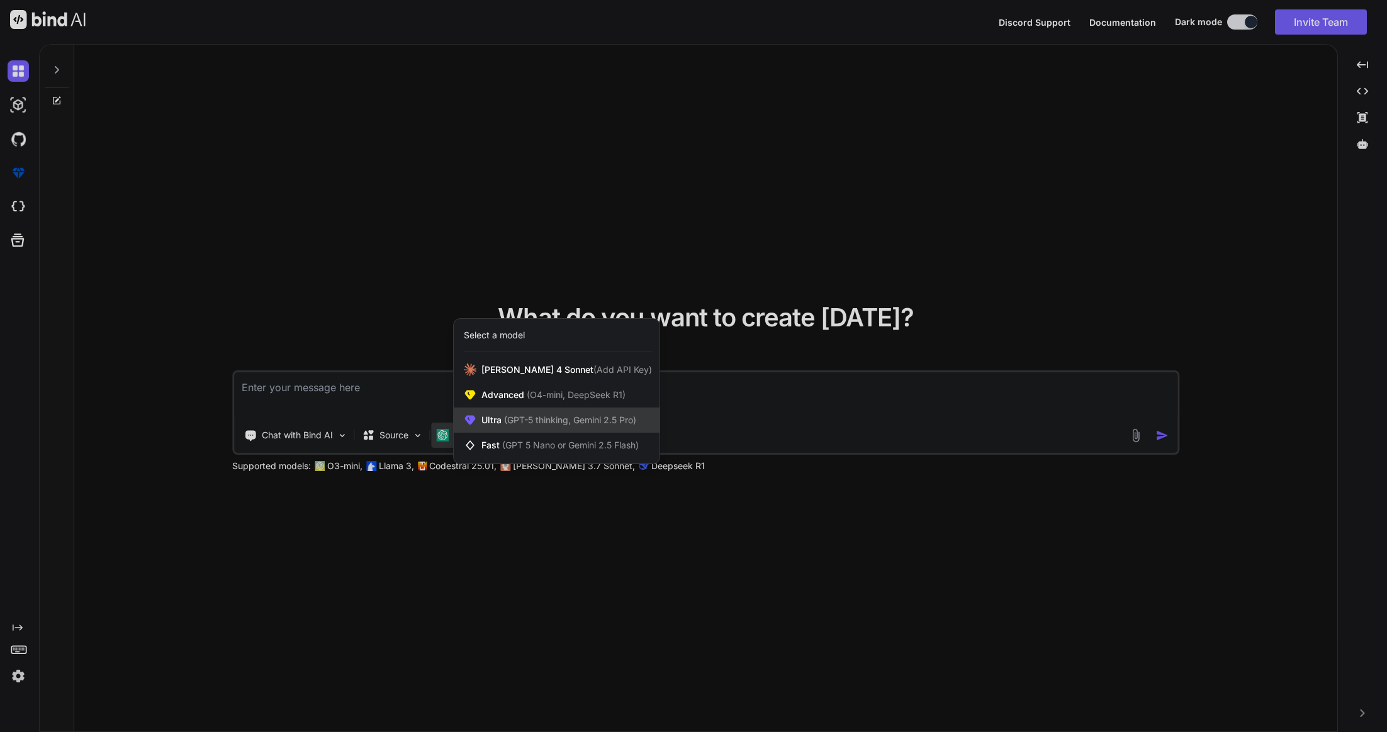
click at [523, 424] on span "(GPT-5 thinking, Gemini 2.5 Pro)" at bounding box center [569, 420] width 135 height 11
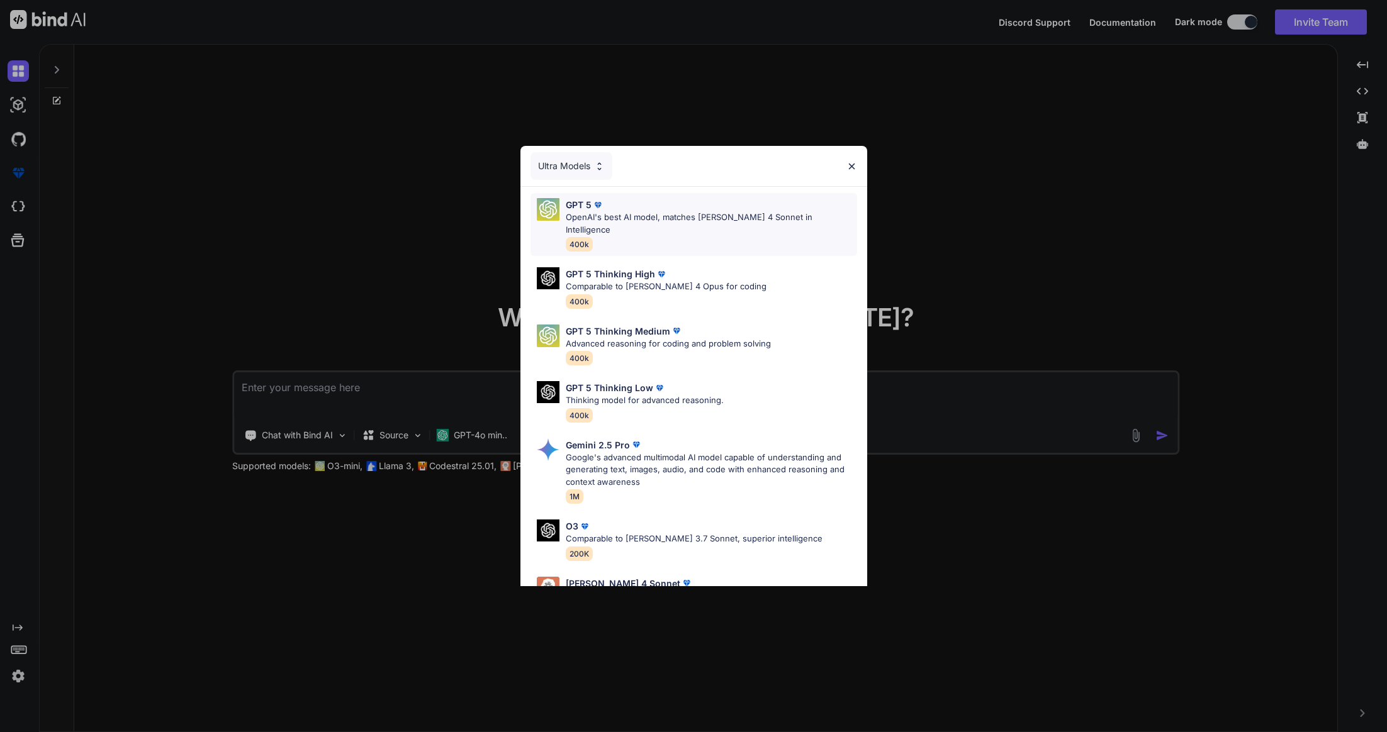
click at [632, 214] on p "OpenAI's best AI model, matches Claude 4 Sonnet in Intelligence" at bounding box center [711, 223] width 291 height 25
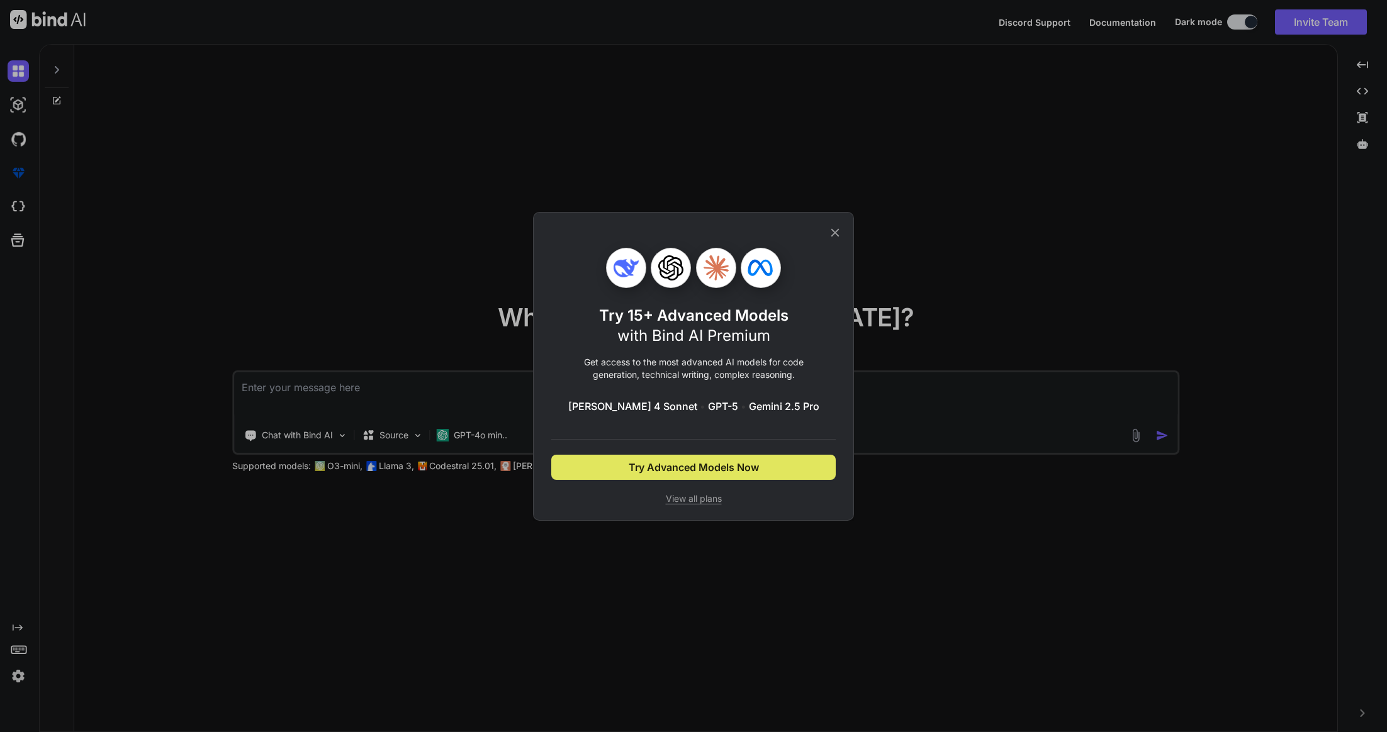
click at [705, 464] on span "Try Advanced Models Now" at bounding box center [694, 467] width 130 height 15
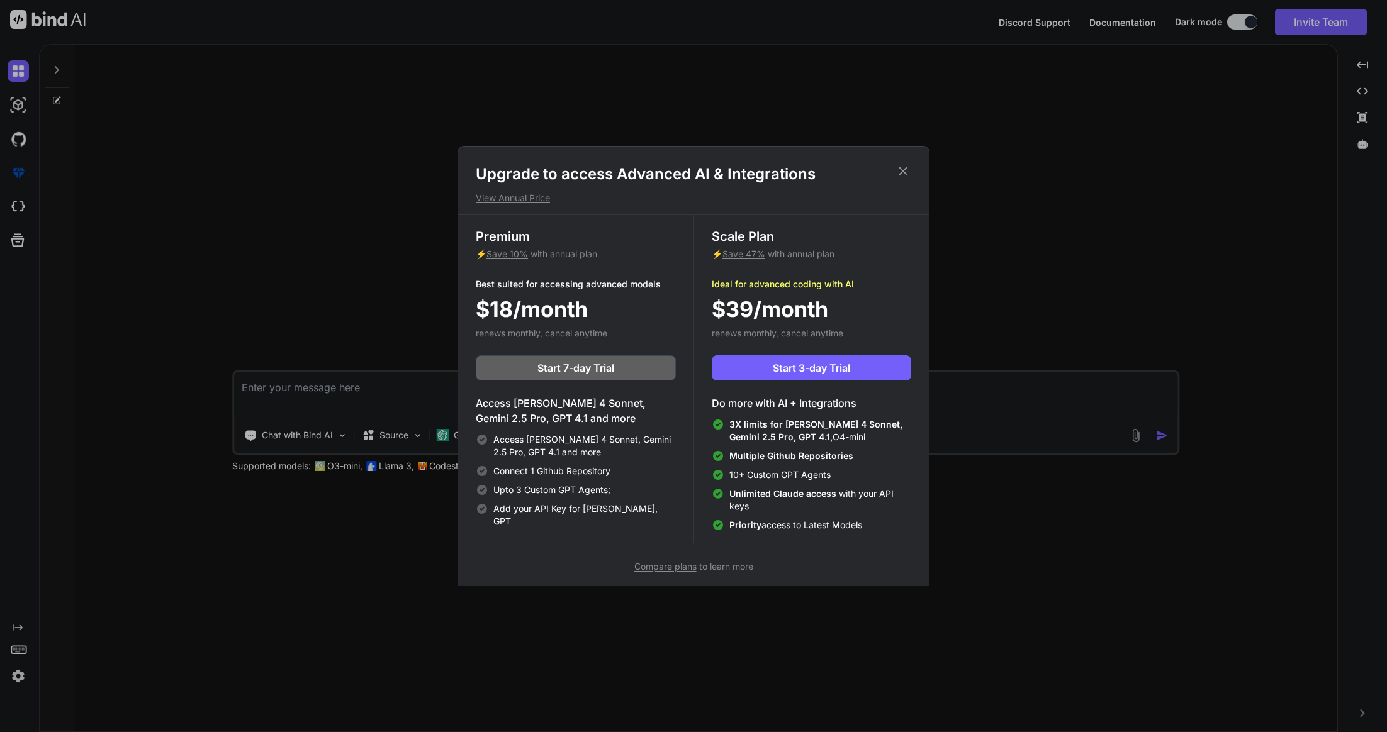
click at [904, 170] on icon at bounding box center [903, 171] width 8 height 8
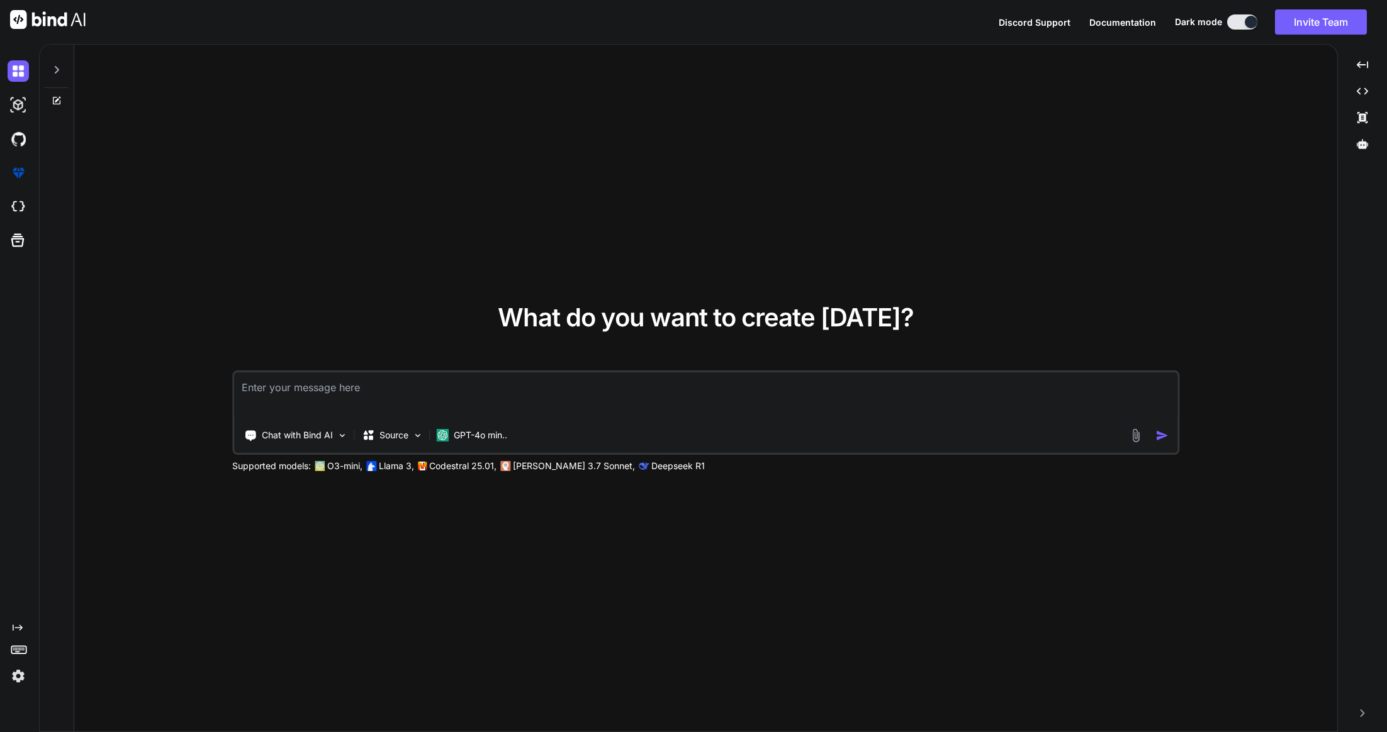
click at [57, 70] on icon at bounding box center [57, 70] width 10 height 10
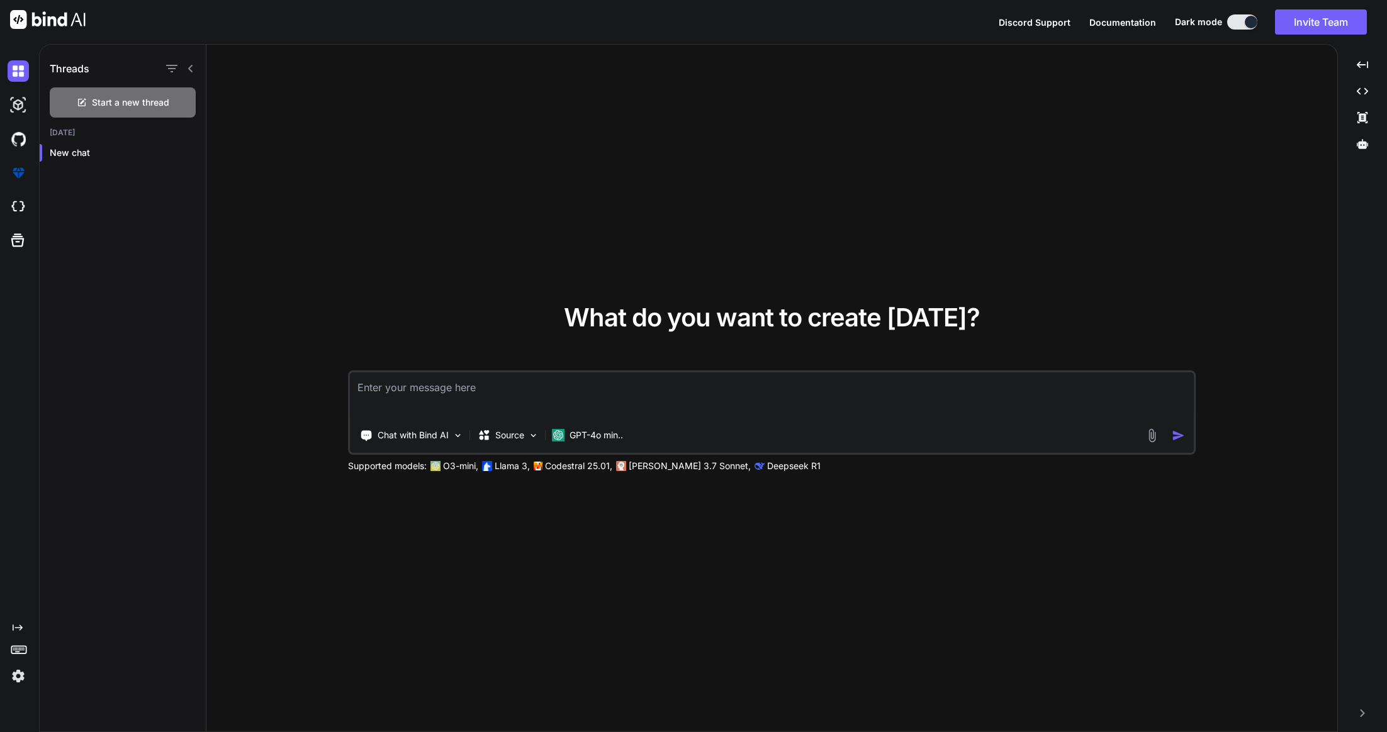
click at [193, 73] on icon at bounding box center [191, 69] width 10 height 10
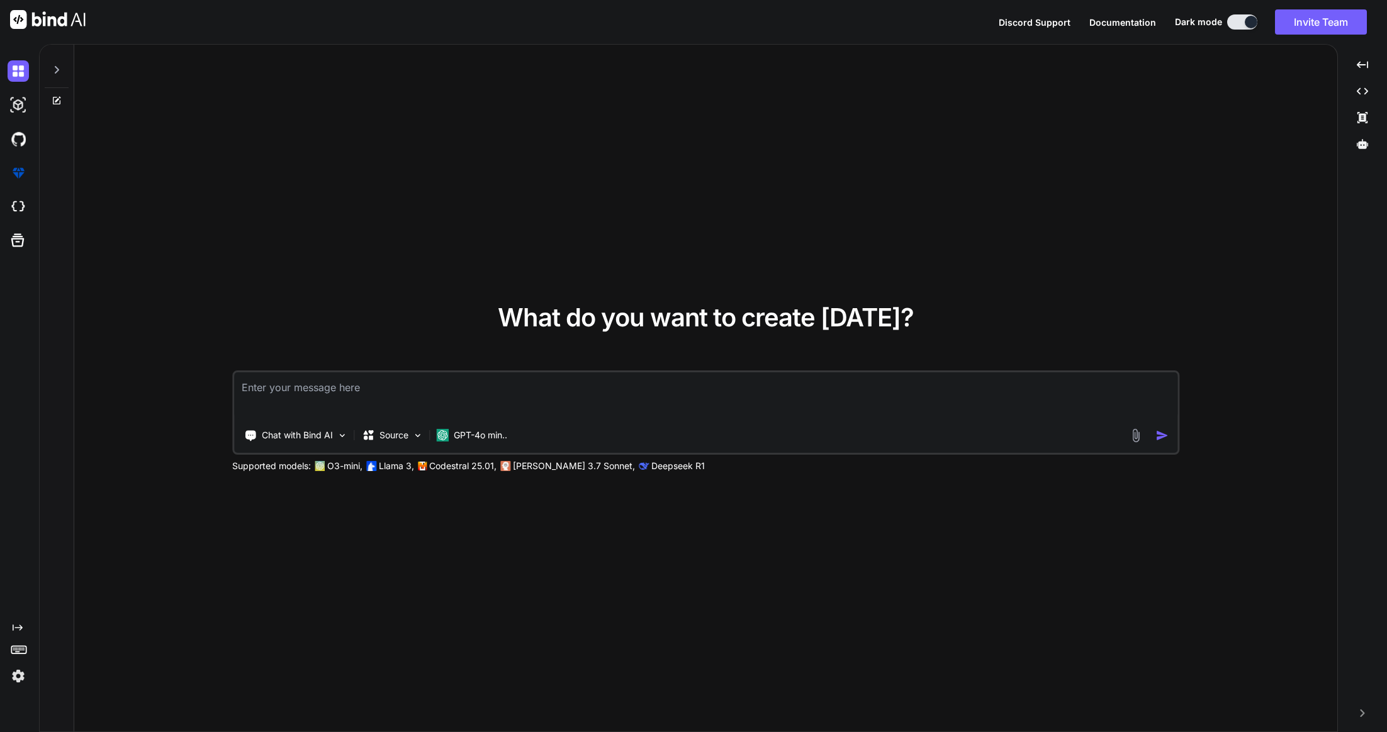
click at [16, 627] on icon "Created with Pixso." at bounding box center [18, 628] width 10 height 10
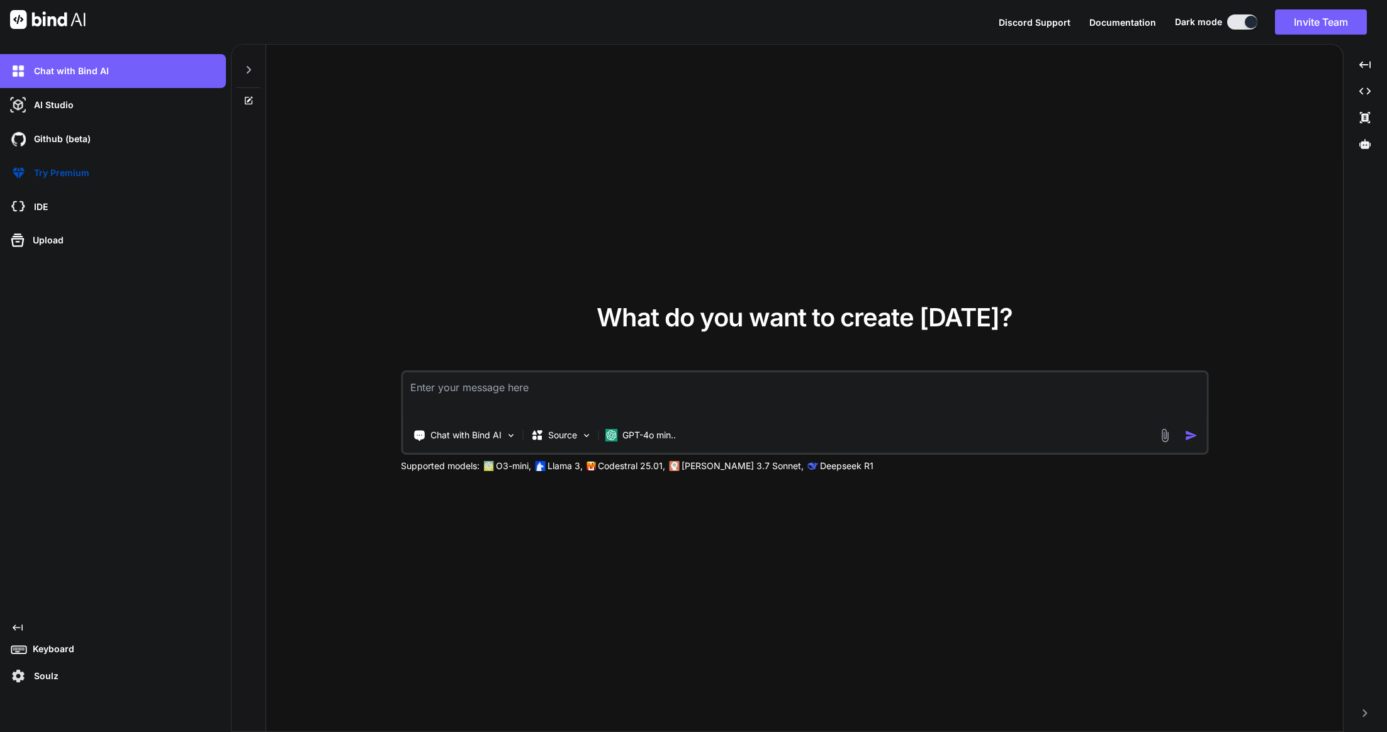
click at [16, 627] on icon "Created with Pixso." at bounding box center [18, 628] width 10 height 10
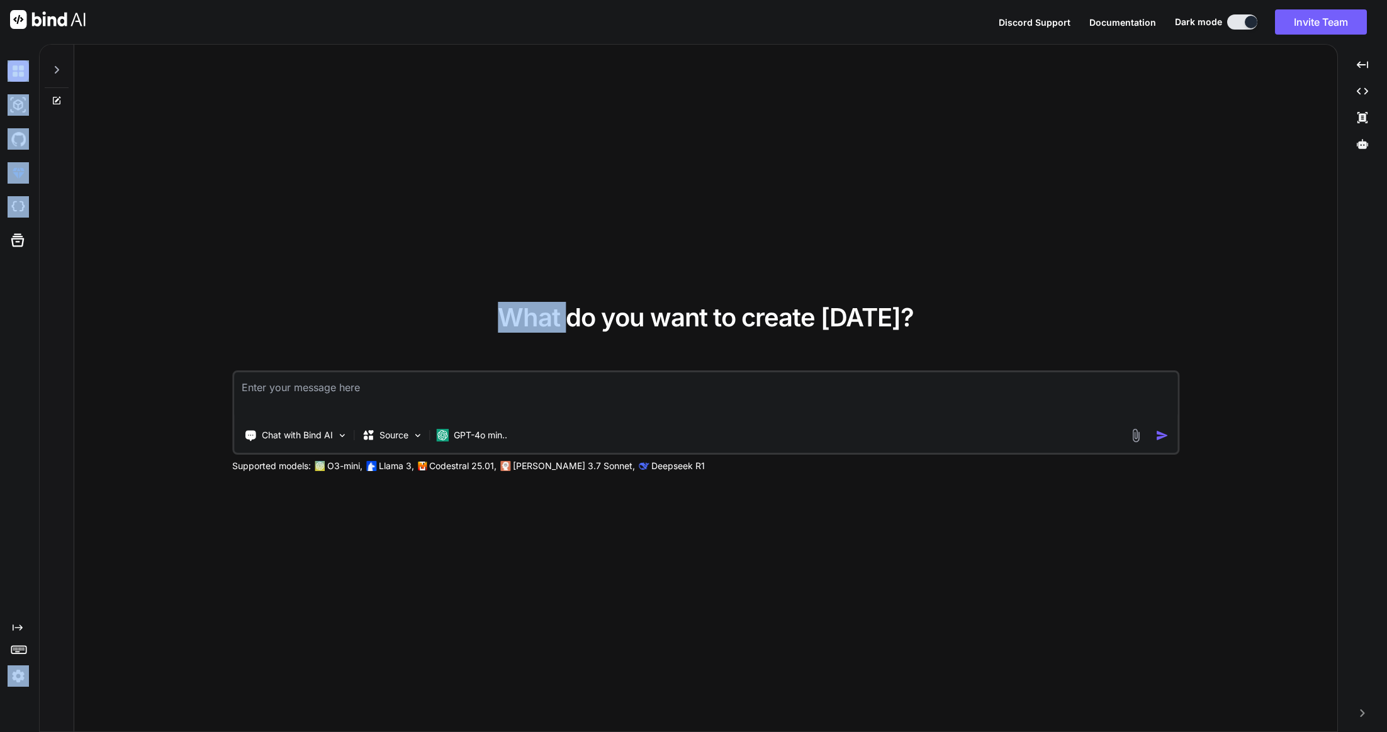
click at [16, 627] on icon "Created with Pixso." at bounding box center [18, 628] width 10 height 10
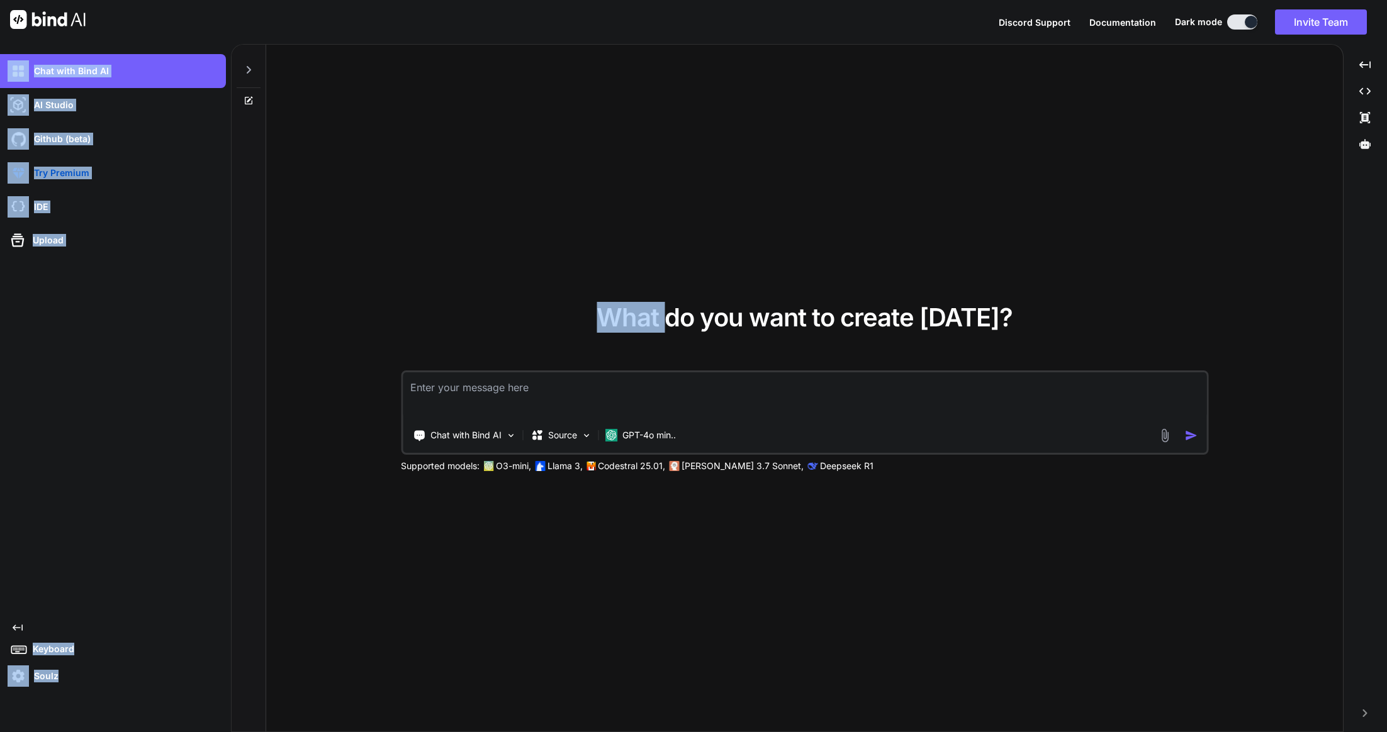
click at [104, 534] on div "Chat with Bind AI AI Studio My threads Github (beta) Try Premium IDE Upload Cre…" at bounding box center [113, 370] width 226 height 633
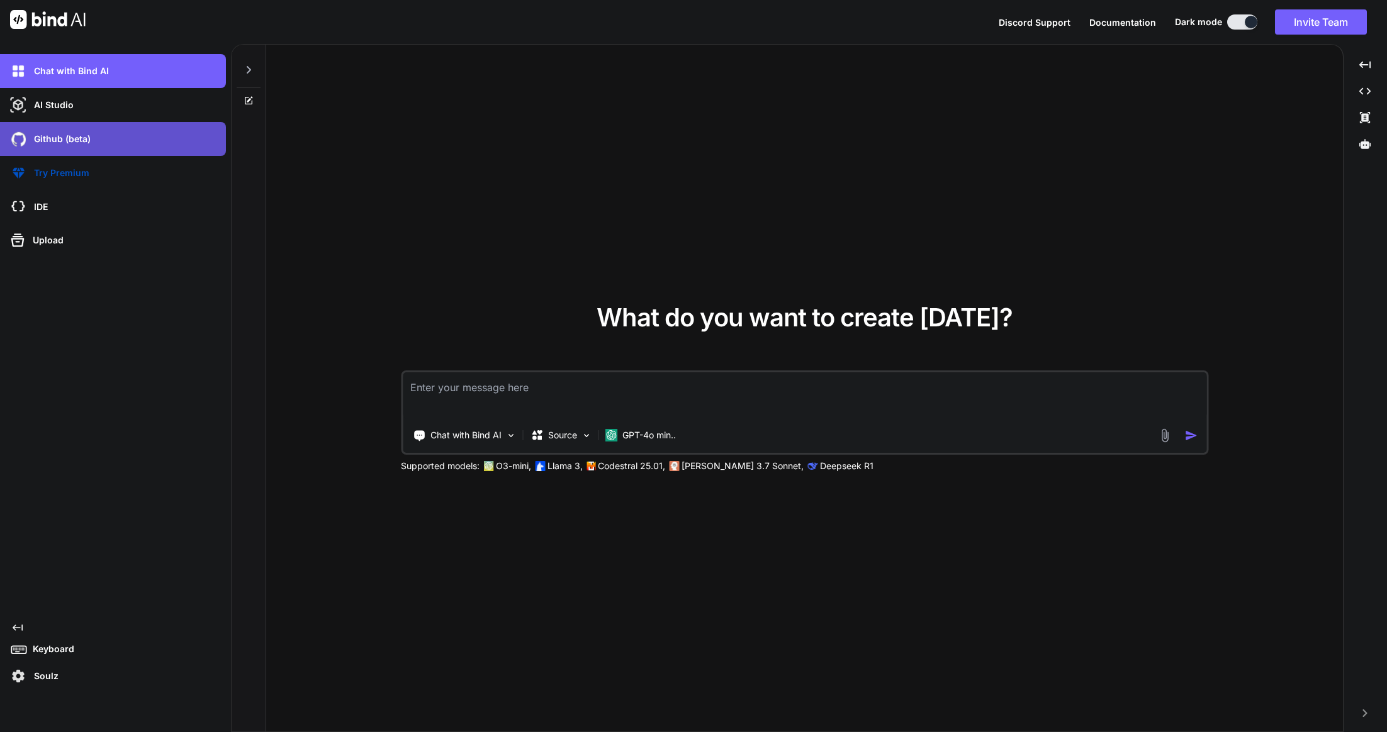
click at [66, 129] on div "Github (beta)" at bounding box center [117, 138] width 218 height 21
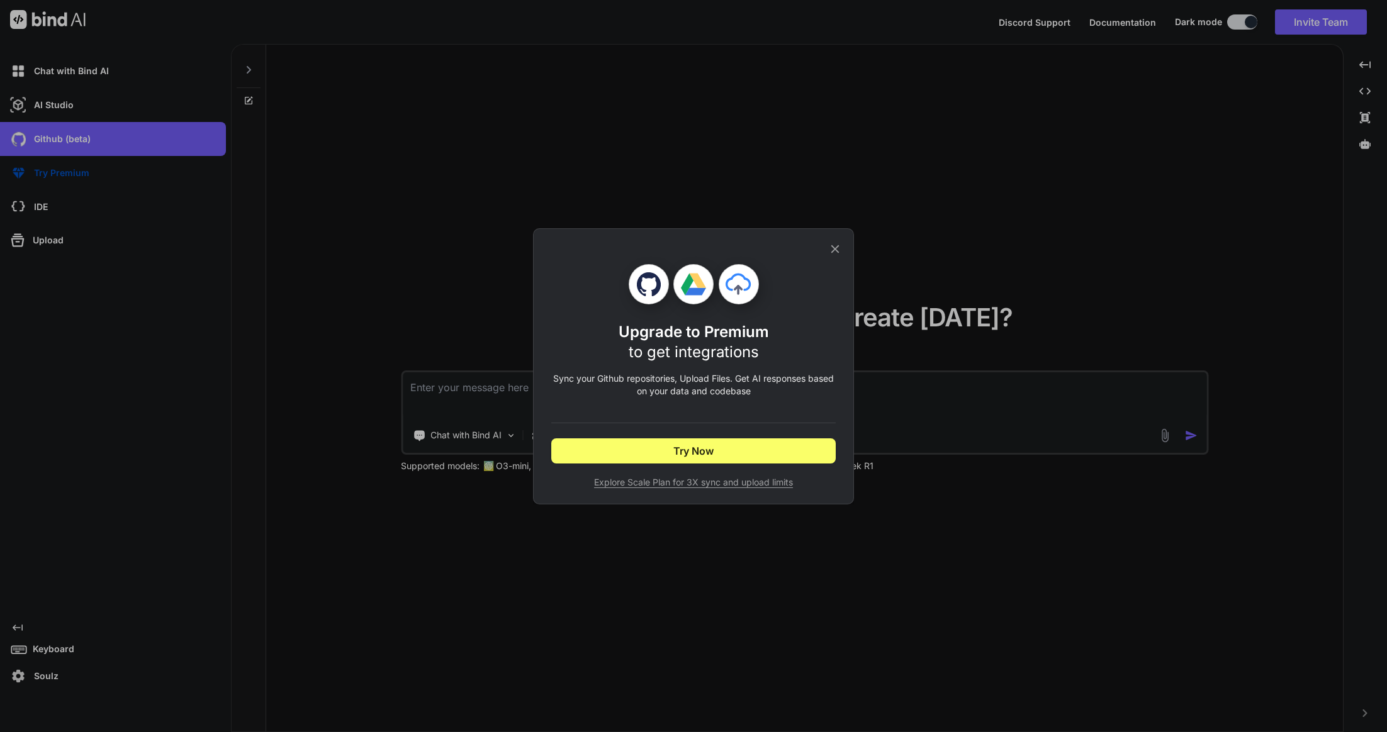
click at [836, 249] on icon at bounding box center [835, 249] width 8 height 8
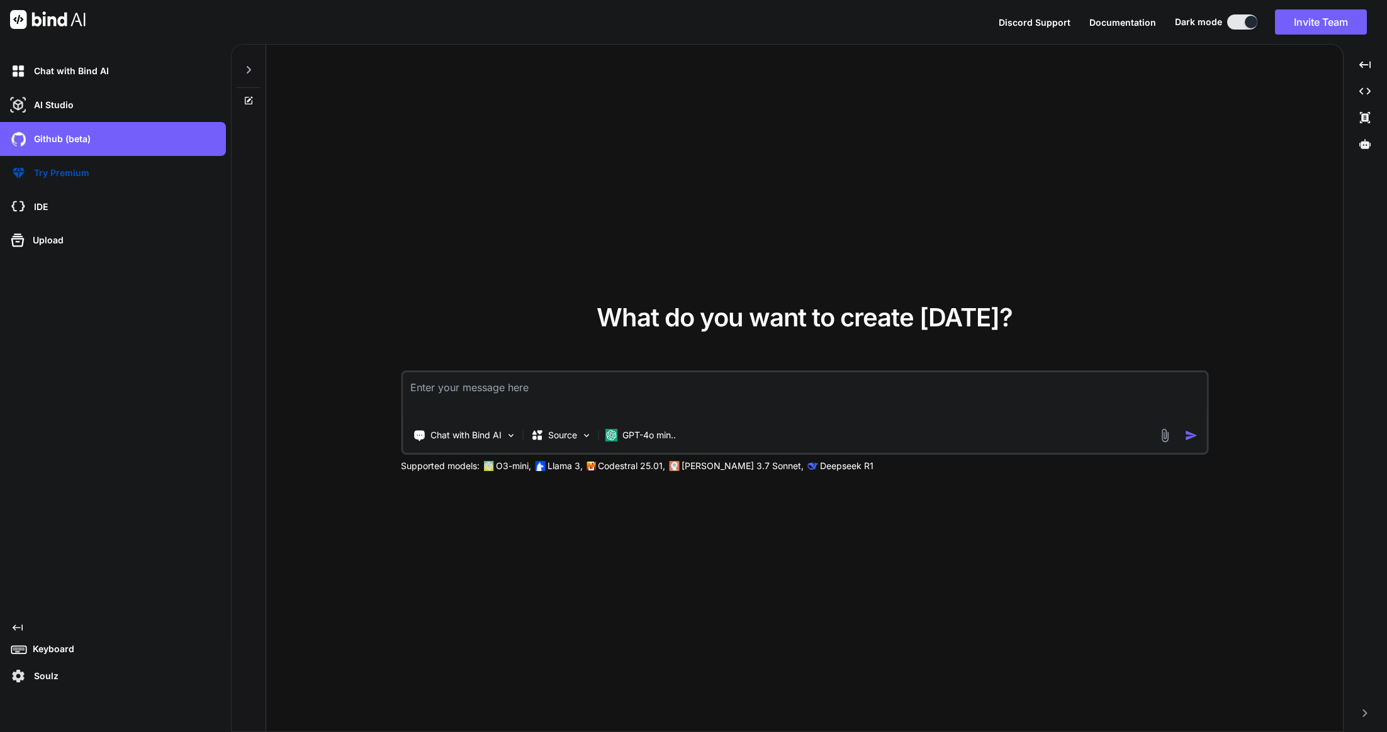
click at [20, 627] on icon "Created with Pixso." at bounding box center [18, 628] width 10 height 10
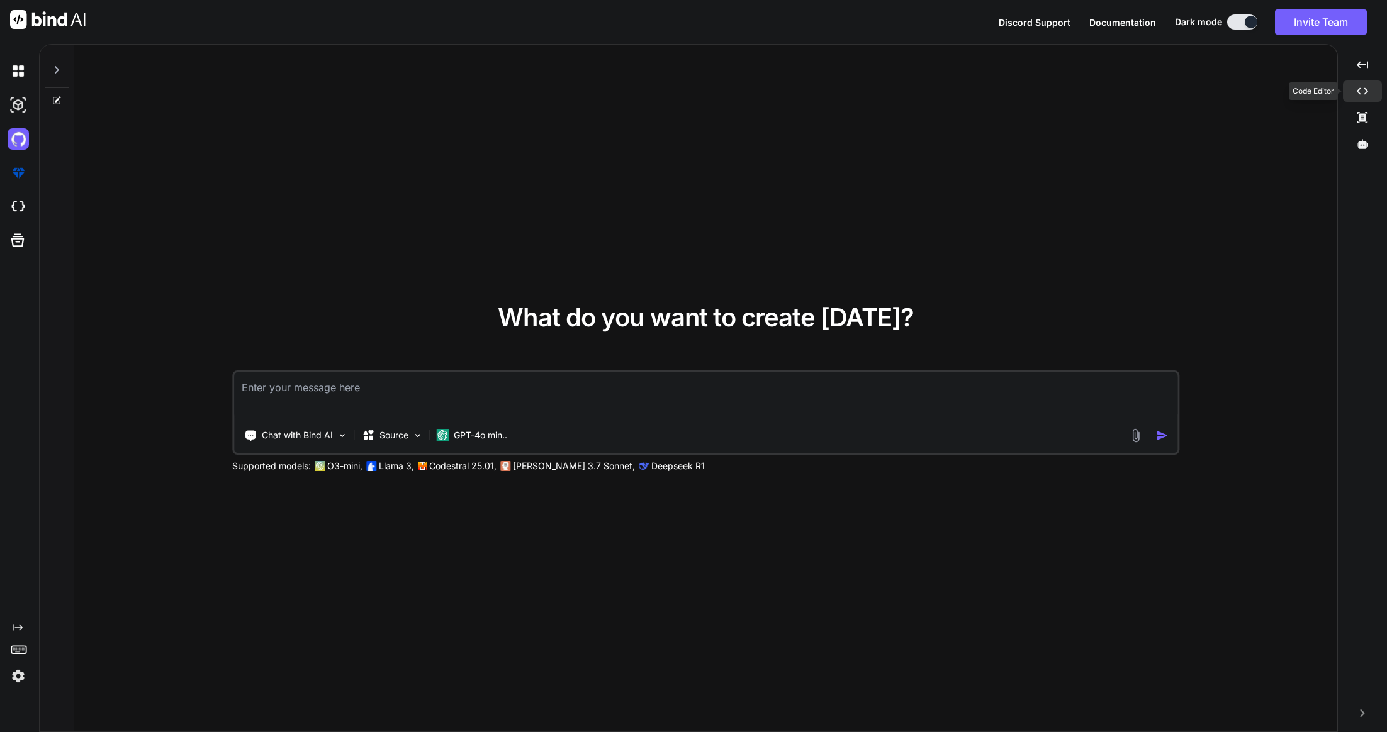
click at [1366, 87] on icon "Created with Pixso." at bounding box center [1362, 91] width 11 height 11
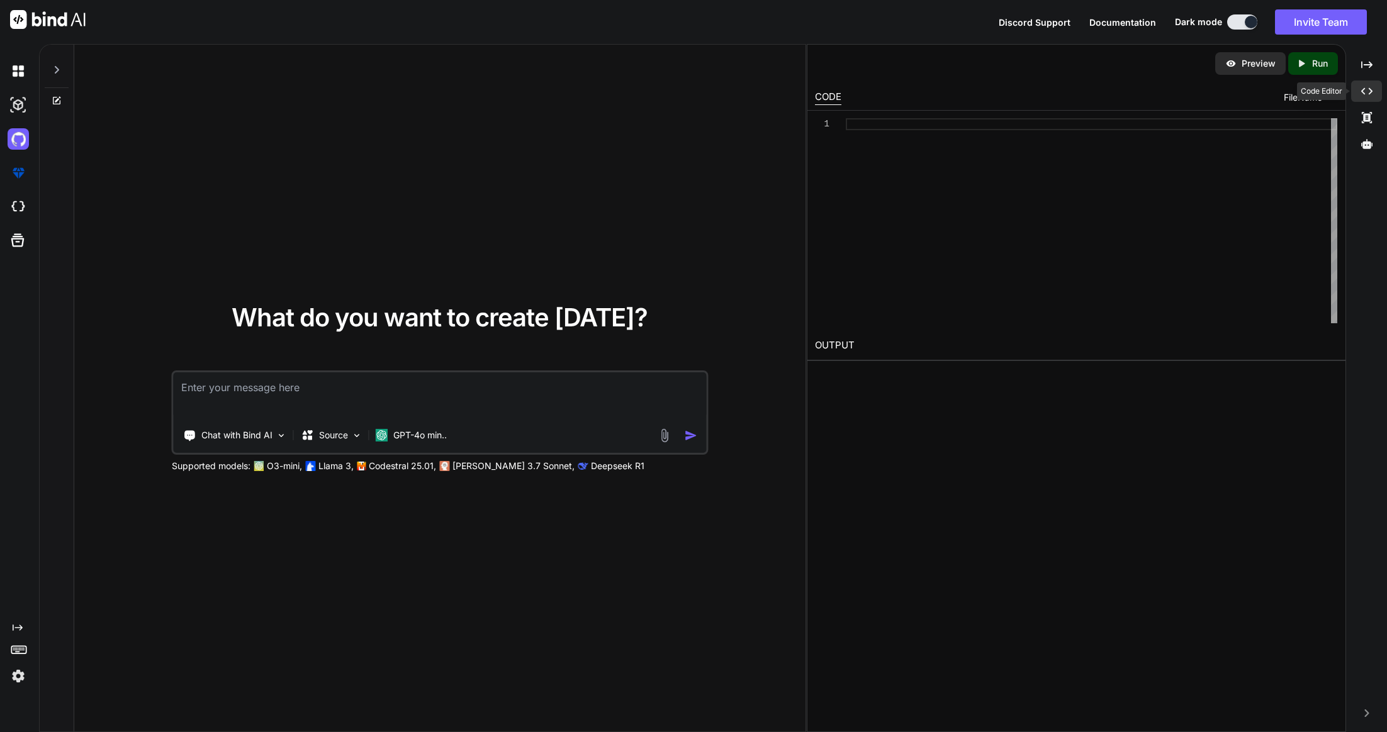
click at [1360, 87] on div "Created with Pixso." at bounding box center [1366, 91] width 31 height 21
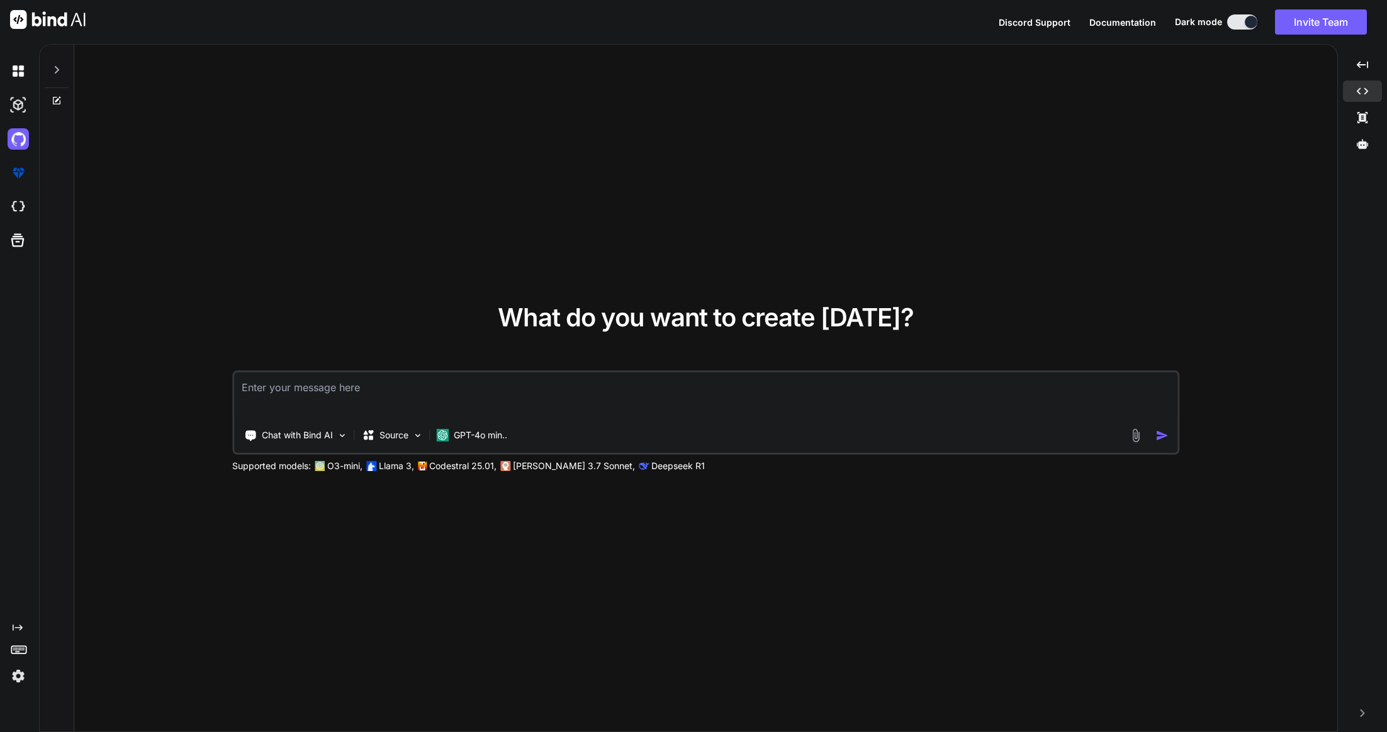
click at [63, 65] on div at bounding box center [57, 66] width 24 height 43
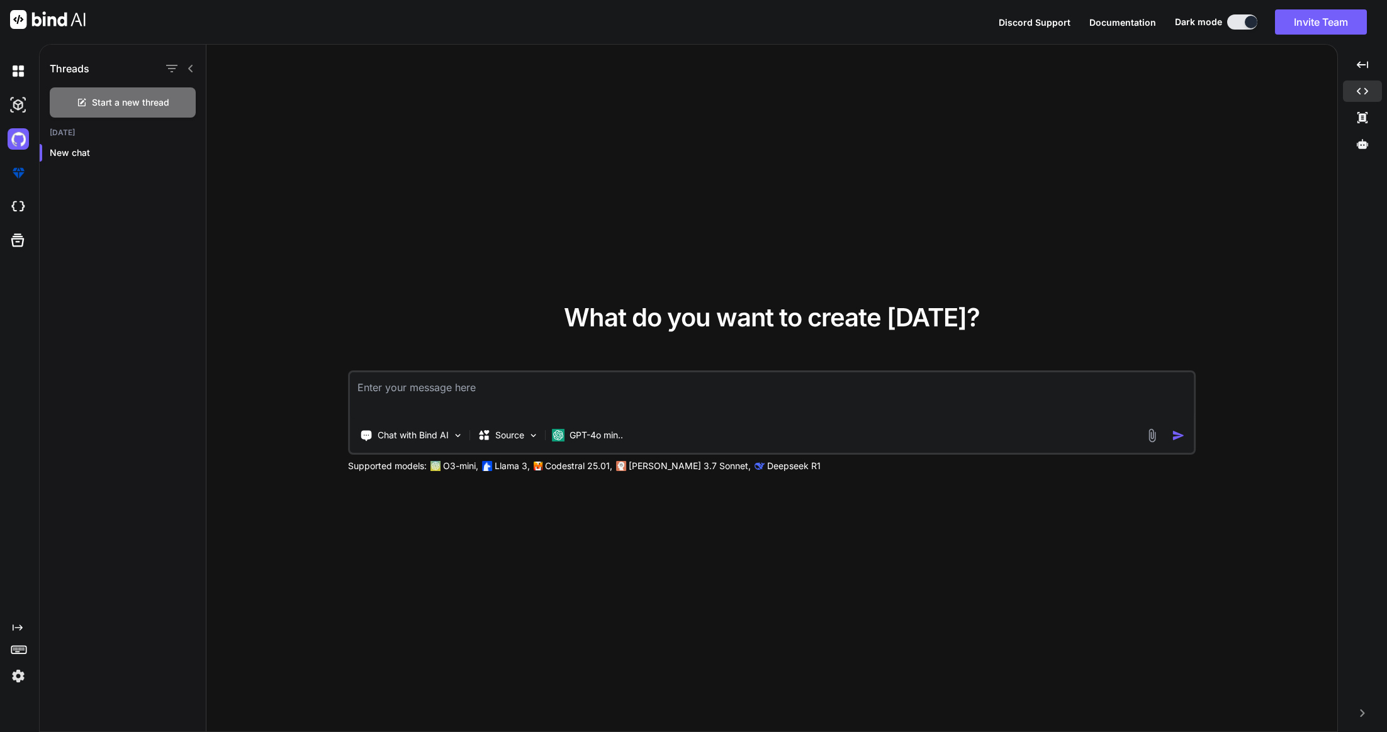
click at [184, 70] on div at bounding box center [179, 69] width 33 height 18
click at [184, 67] on div at bounding box center [179, 69] width 33 height 18
click at [184, 65] on div at bounding box center [179, 69] width 33 height 18
click at [18, 71] on img at bounding box center [18, 70] width 21 height 21
click at [193, 70] on icon at bounding box center [191, 69] width 10 height 10
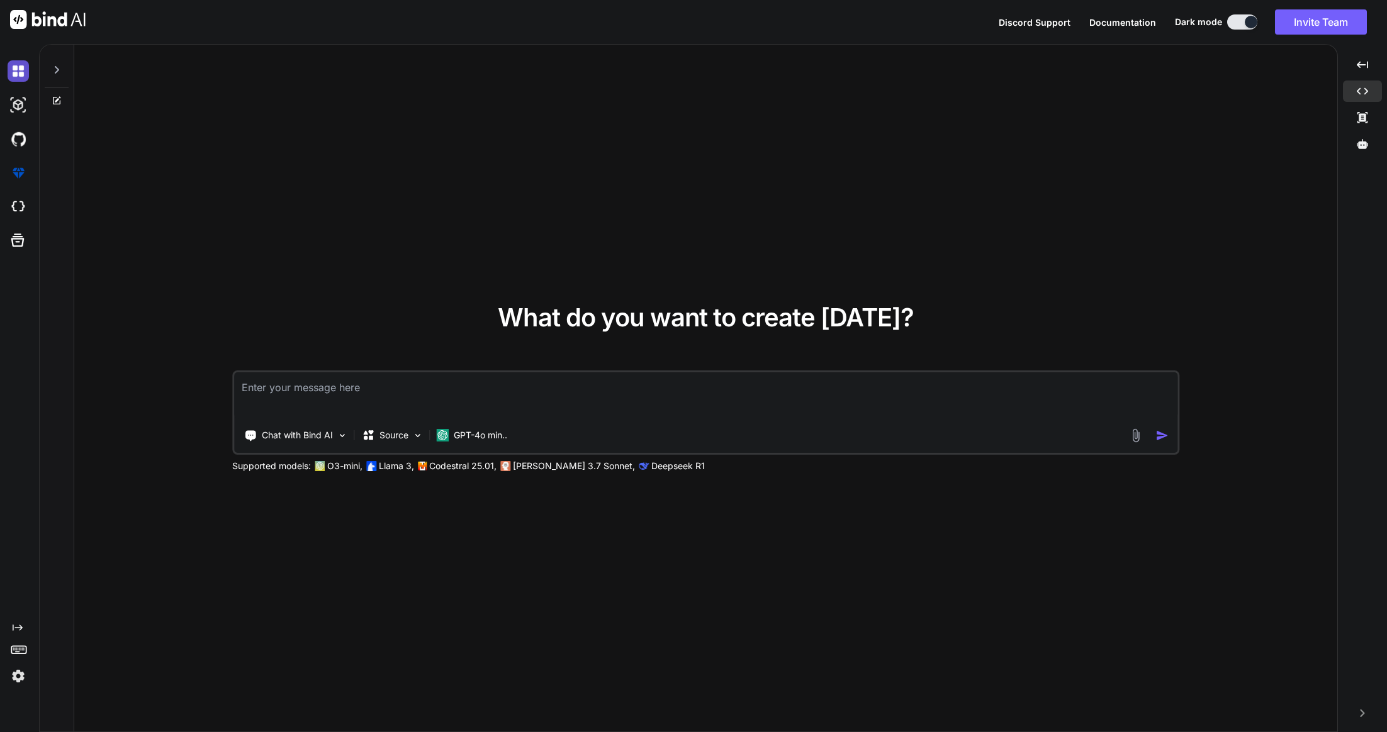
click at [16, 72] on img at bounding box center [18, 70] width 21 height 21
click at [16, 104] on img at bounding box center [18, 104] width 21 height 21
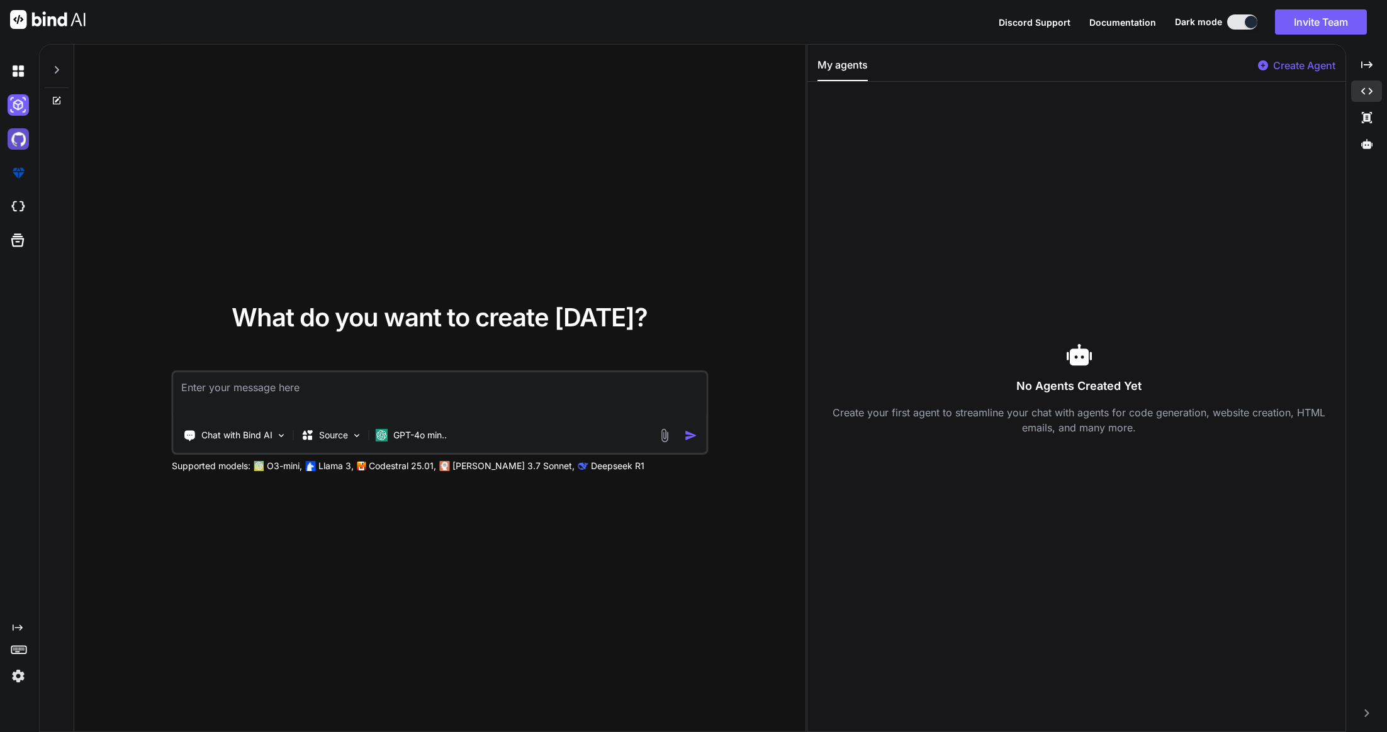
click at [14, 144] on img at bounding box center [18, 138] width 21 height 21
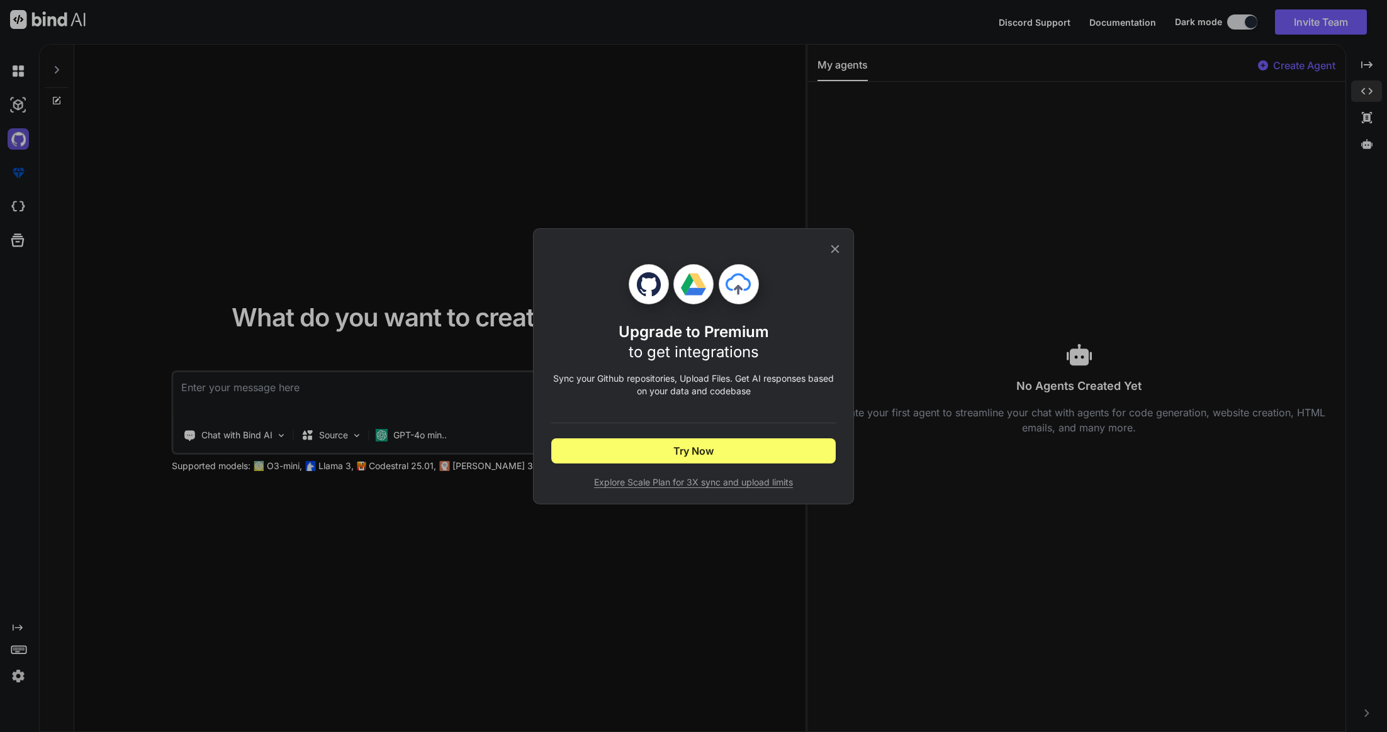
click at [17, 145] on div "Upgrade to Premium to get integrations Sync your Github repositories, Upload Fi…" at bounding box center [693, 366] width 1387 height 732
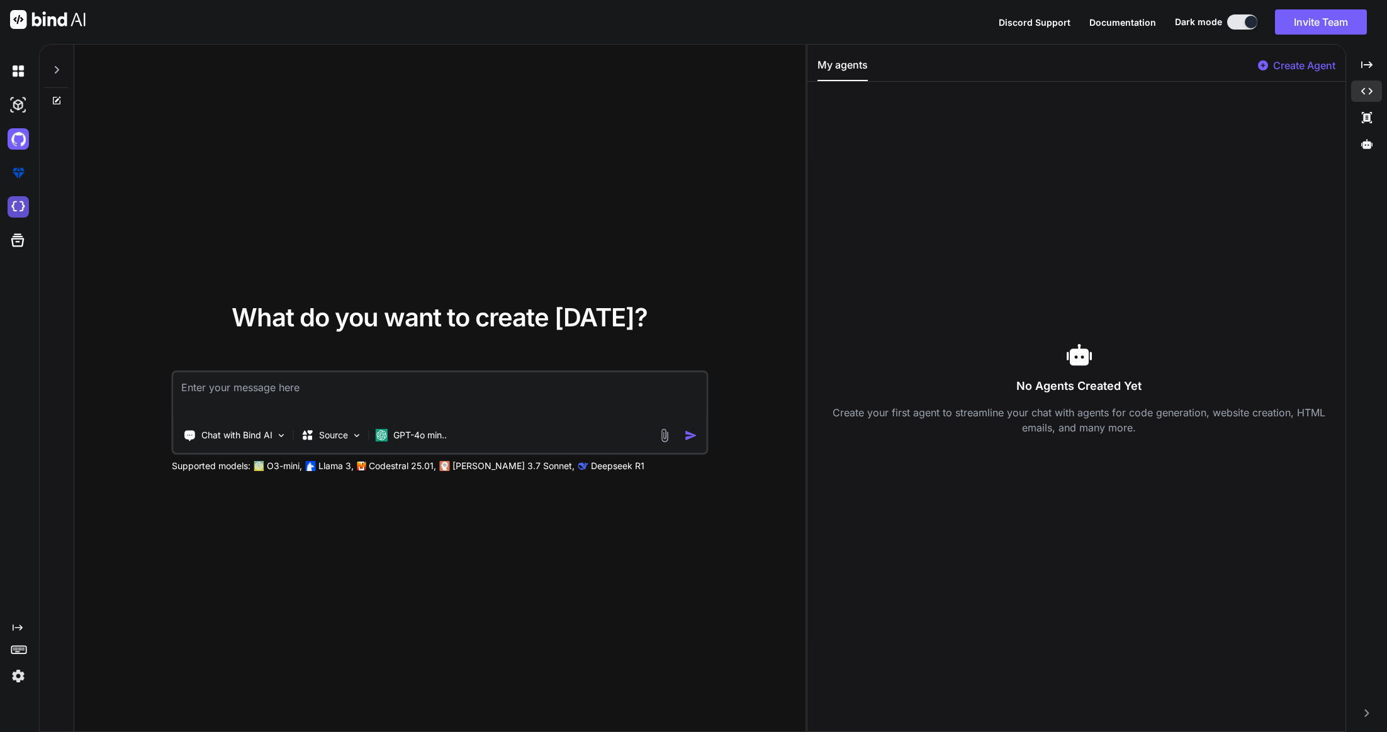
click at [20, 206] on img at bounding box center [18, 206] width 21 height 21
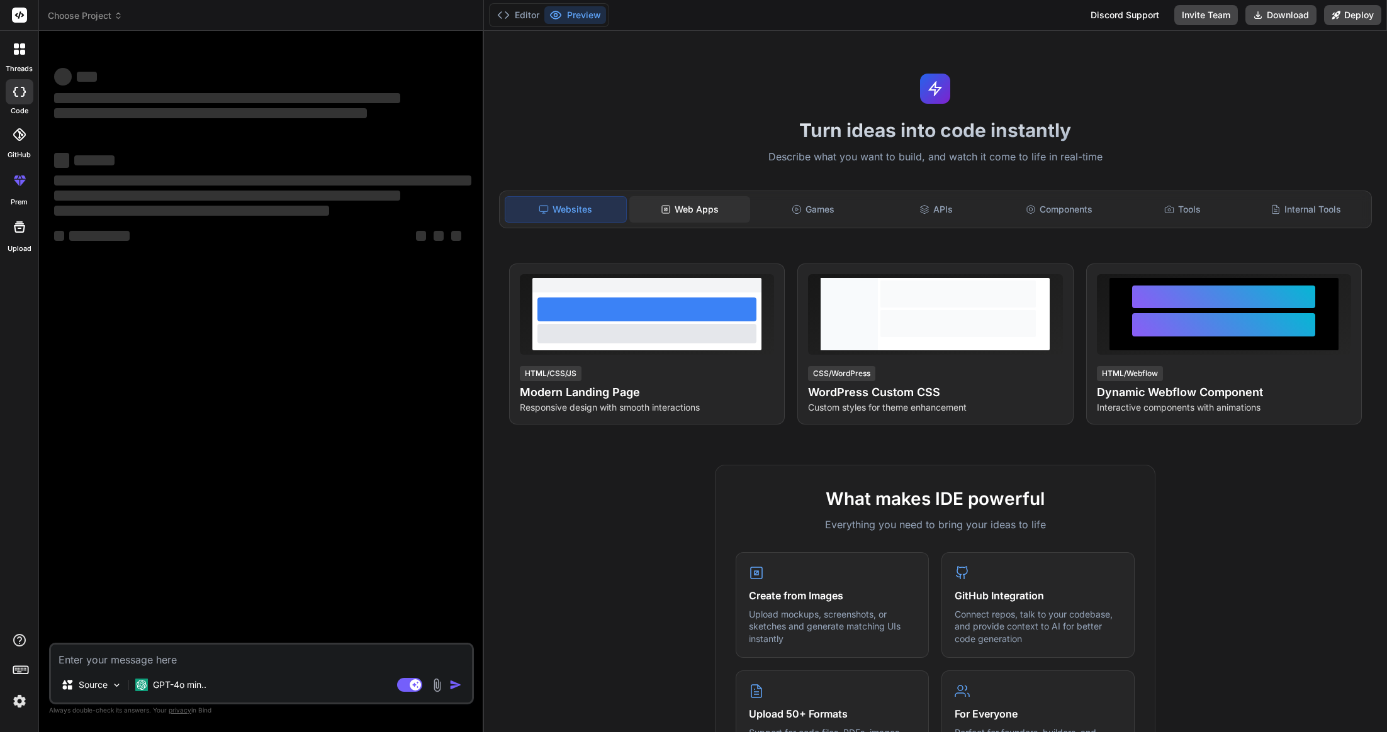
click at [700, 210] on div "Web Apps" at bounding box center [689, 209] width 121 height 26
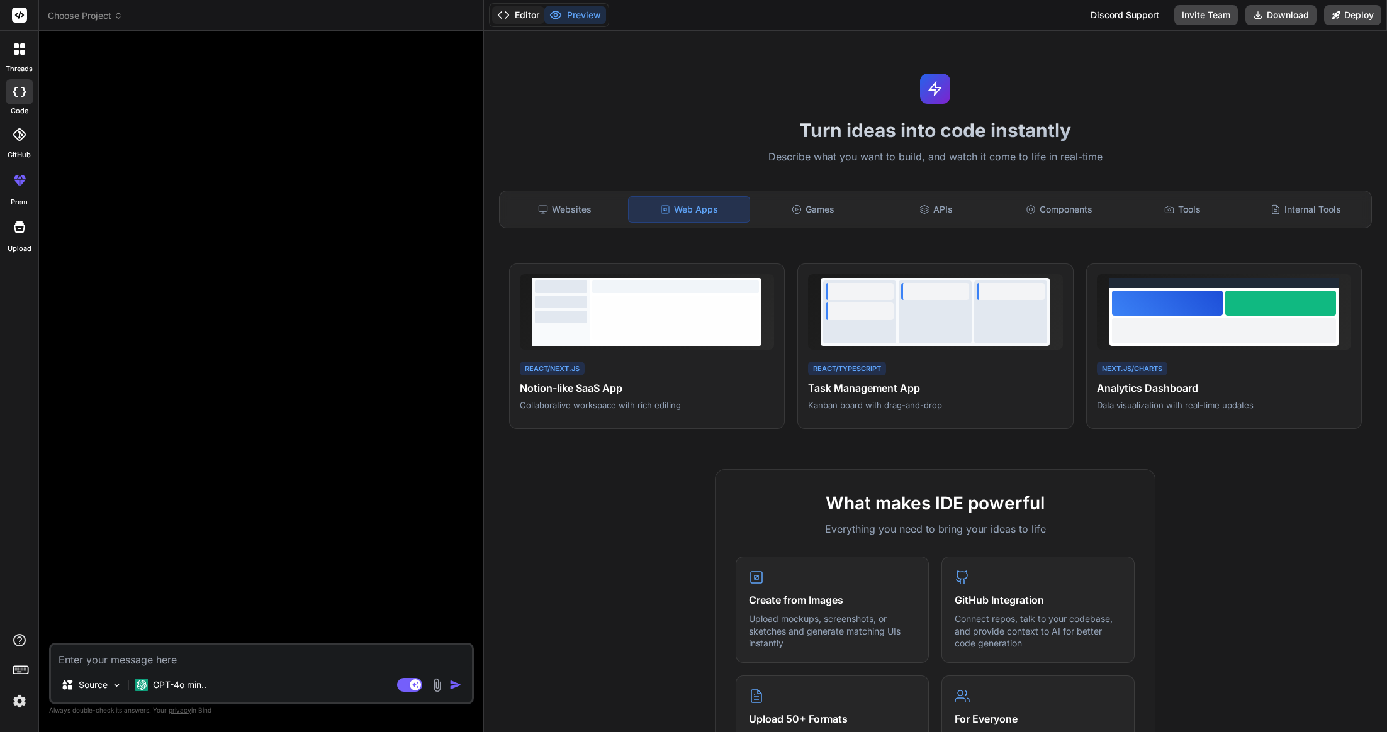
click at [505, 8] on button "Editor" at bounding box center [518, 15] width 52 height 18
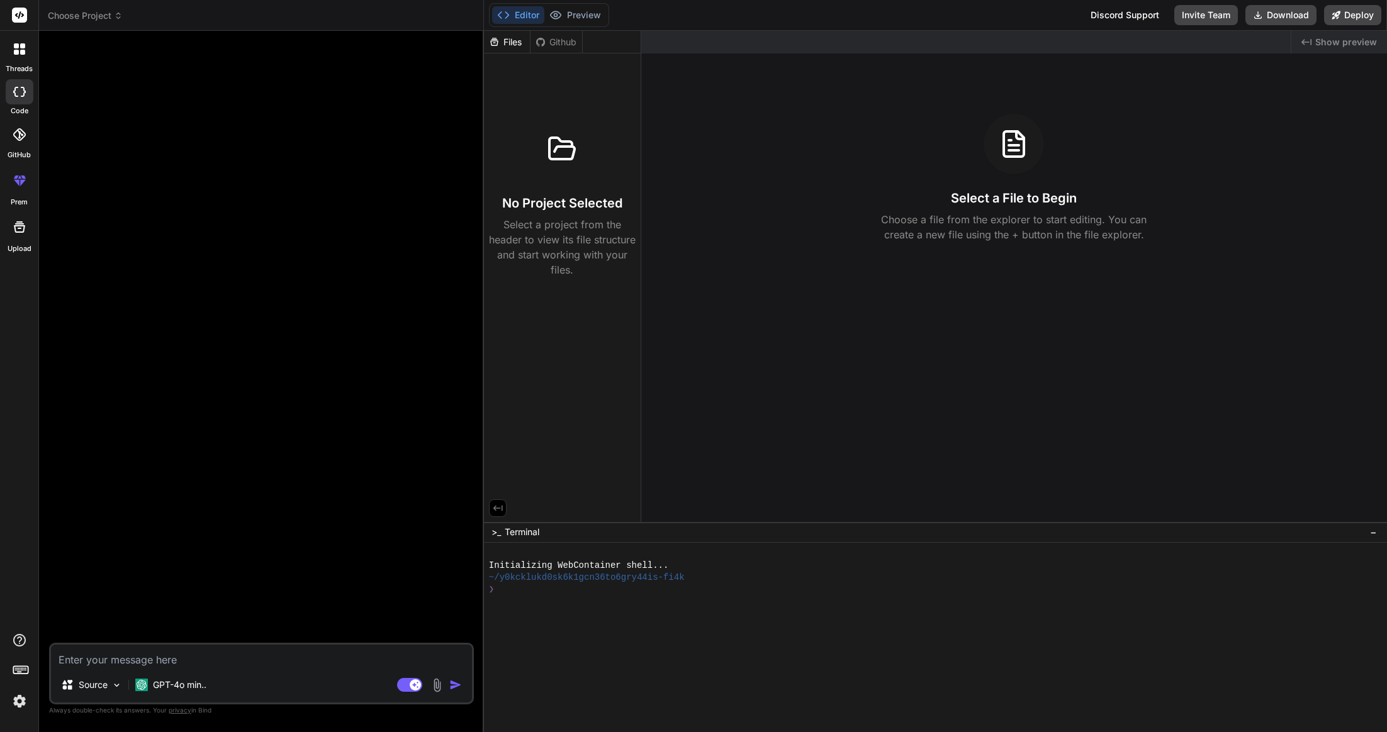
click at [558, 36] on div "Github" at bounding box center [556, 42] width 52 height 13
click at [510, 43] on div "Files" at bounding box center [507, 42] width 46 height 13
click at [567, 45] on div "Github" at bounding box center [556, 42] width 52 height 13
click at [1259, 19] on icon at bounding box center [1258, 15] width 7 height 7
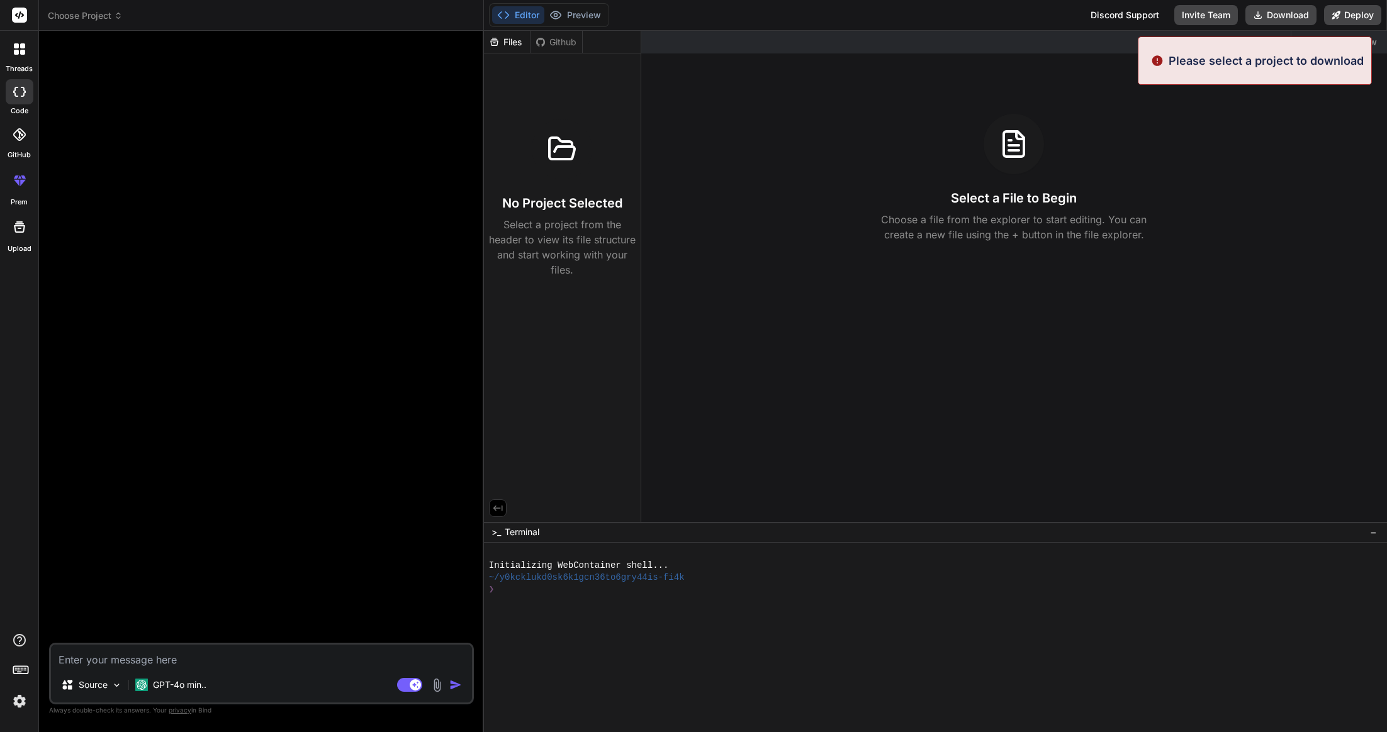
click at [1185, 166] on div "Select a File to Begin Choose a file from the explorer to start editing. You ca…" at bounding box center [1014, 178] width 746 height 128
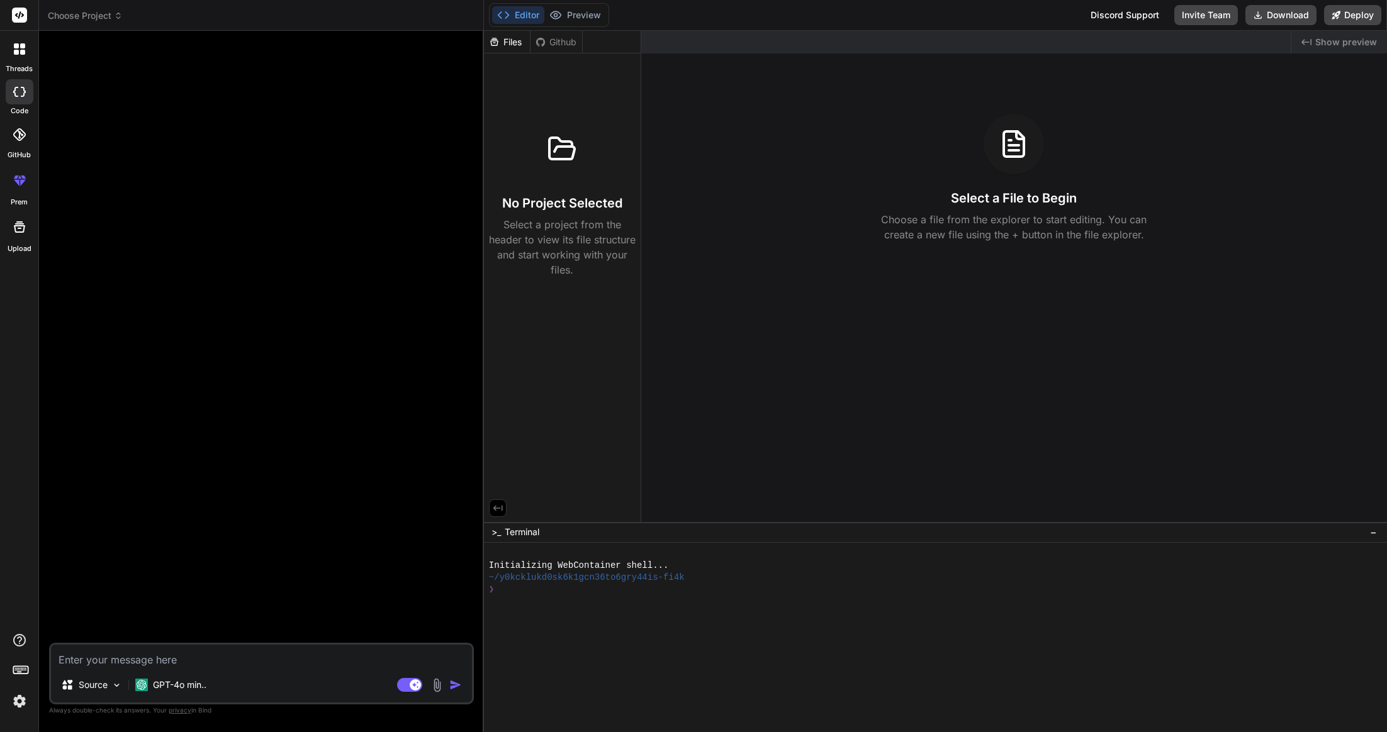
click at [440, 687] on img at bounding box center [437, 685] width 14 height 14
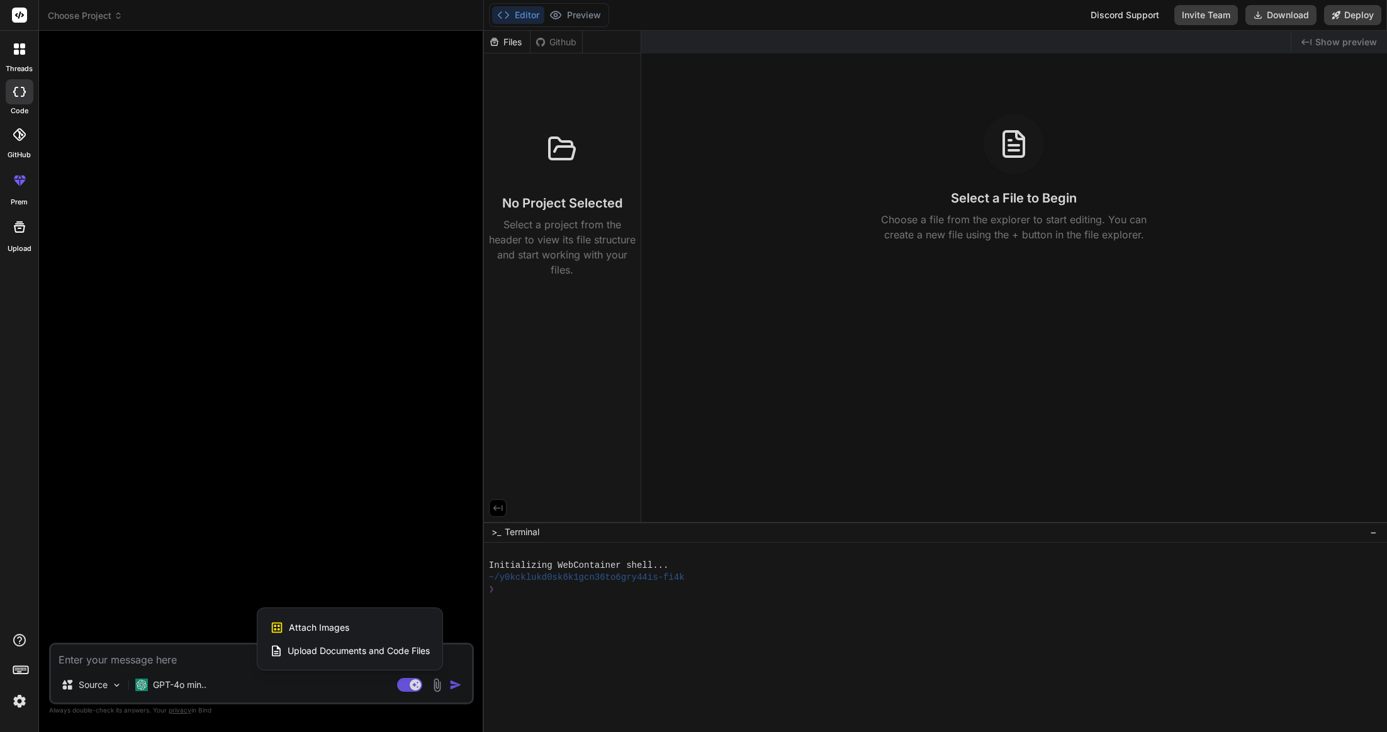
click at [364, 653] on span "Upload Documents and Code Files" at bounding box center [359, 651] width 142 height 13
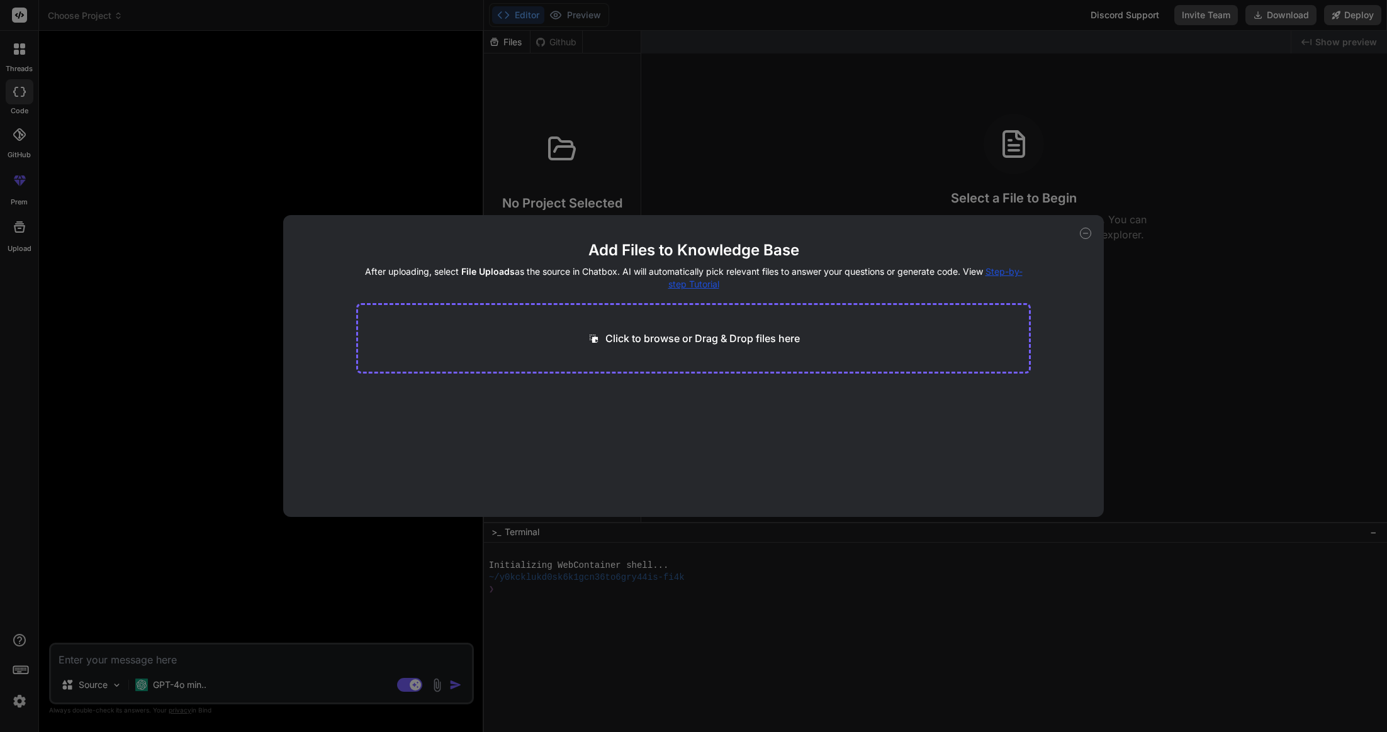
click at [683, 336] on p "Click to browse or Drag & Drop files here" at bounding box center [702, 338] width 194 height 15
click at [106, 564] on div "Add Files to Knowledge Base After uploading, select File Uploads as the source …" at bounding box center [693, 366] width 1387 height 732
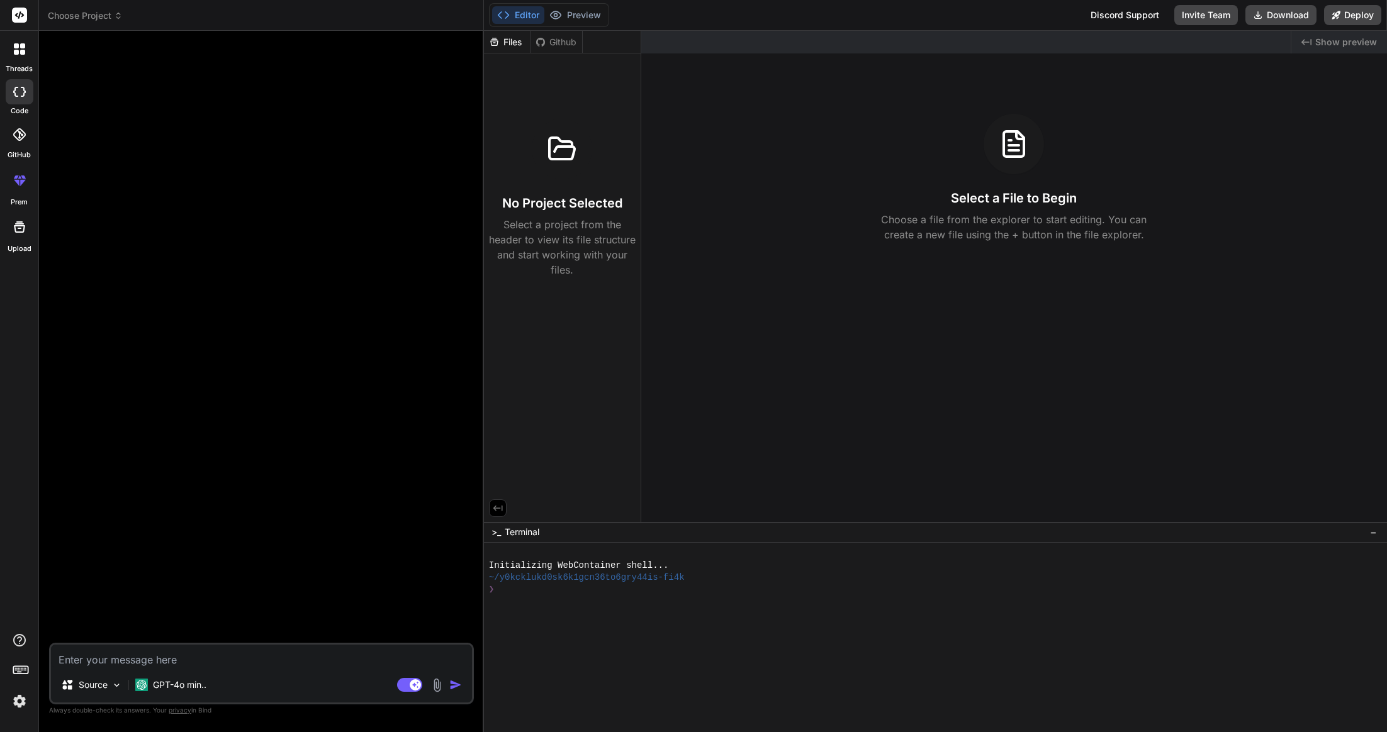
click at [439, 692] on img at bounding box center [437, 685] width 14 height 14
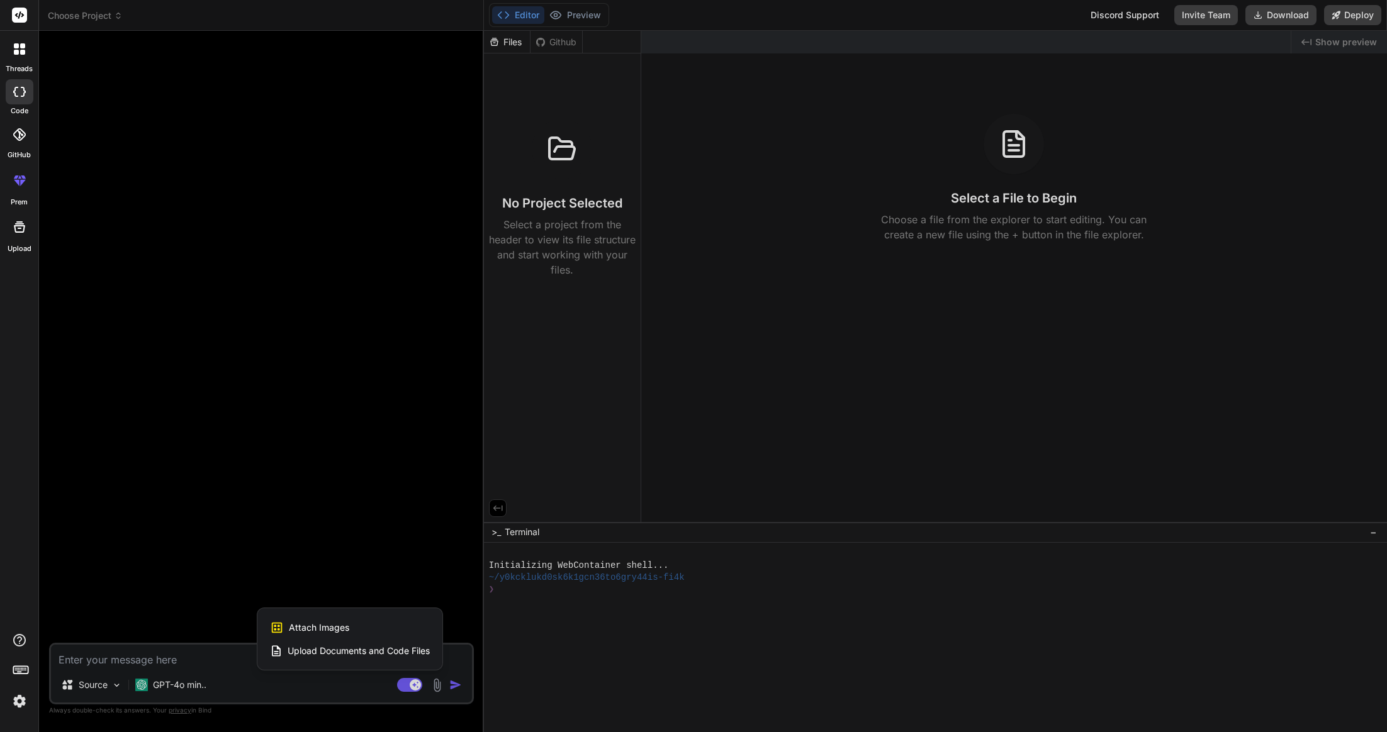
click at [340, 650] on span "Upload Documents and Code Files" at bounding box center [359, 651] width 142 height 13
type textarea "x"
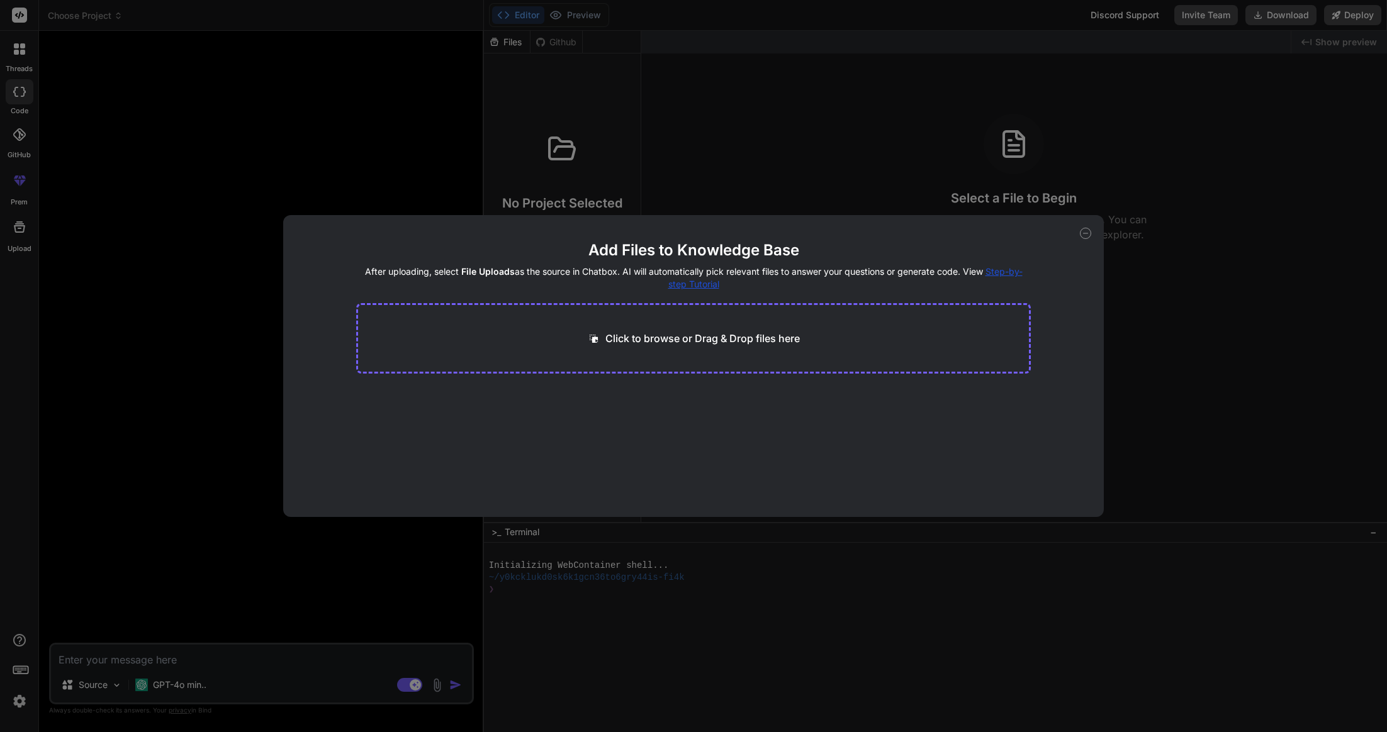
click at [671, 339] on p "Click to browse or Drag & Drop files here" at bounding box center [702, 338] width 194 height 15
type input "C:\fakepath\.env"
click at [480, 442] on icon at bounding box center [478, 439] width 11 height 11
click at [478, 396] on icon at bounding box center [479, 396] width 6 height 6
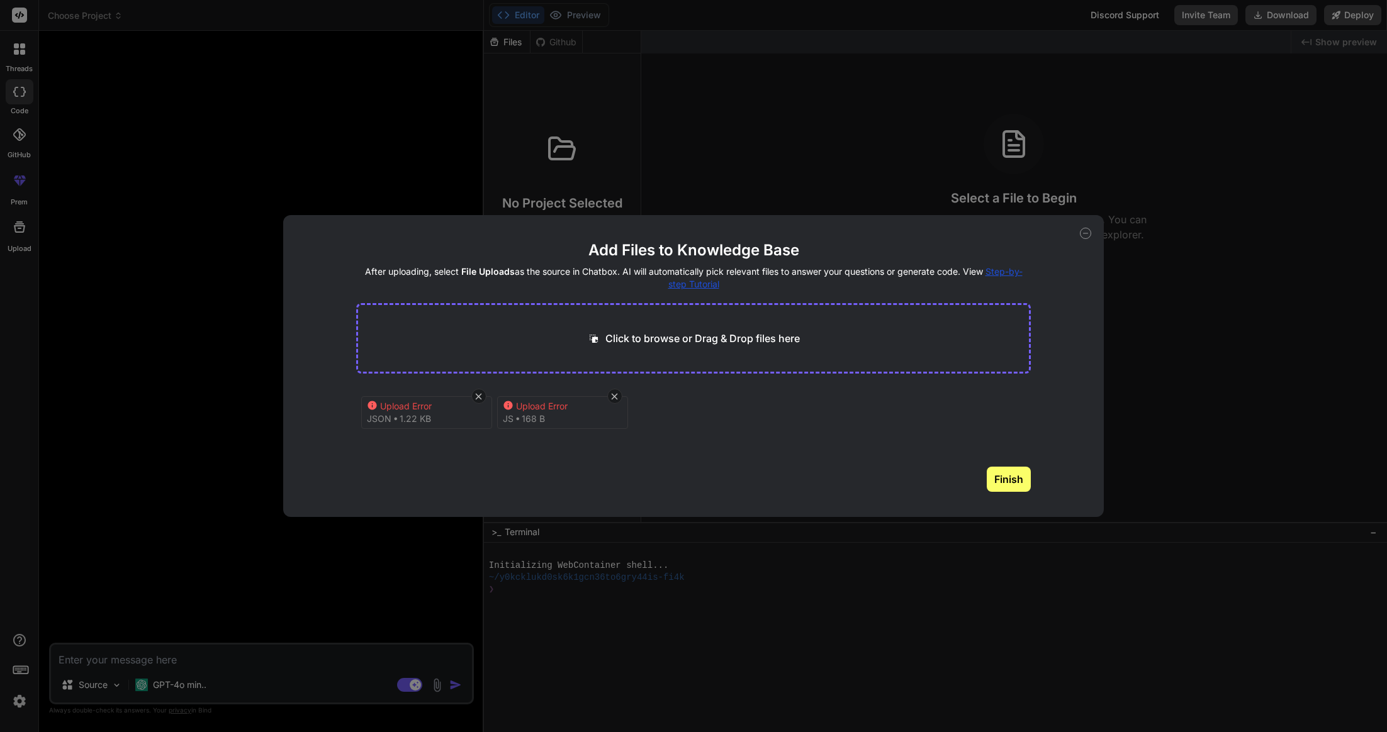
click at [478, 396] on icon at bounding box center [479, 396] width 6 height 6
click at [372, 406] on icon at bounding box center [372, 405] width 11 height 11
click at [1082, 239] on div "Add Files to Knowledge Base After uploading, select File Uploads as the source …" at bounding box center [693, 366] width 820 height 302
click at [1082, 236] on icon at bounding box center [1085, 233] width 11 height 11
type textarea "x"
